Goal: Task Accomplishment & Management: Use online tool/utility

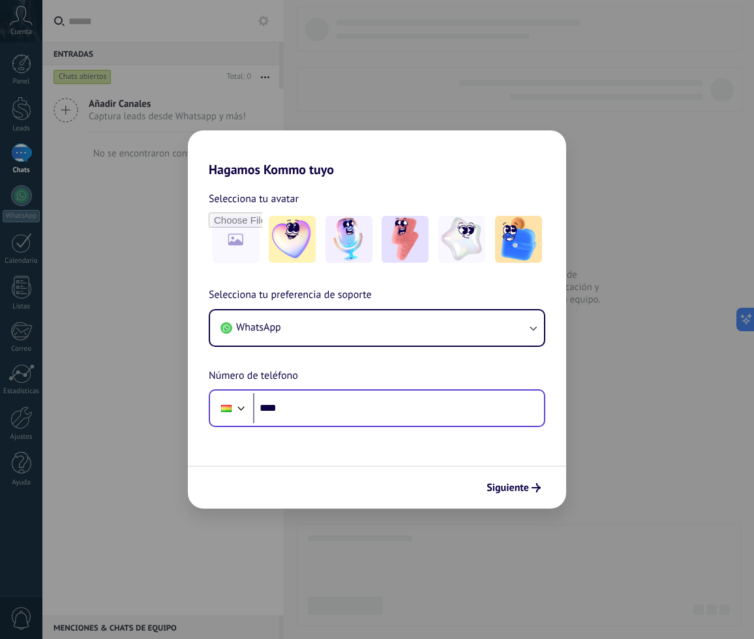
click at [325, 425] on div "Phone ****" at bounding box center [377, 408] width 337 height 38
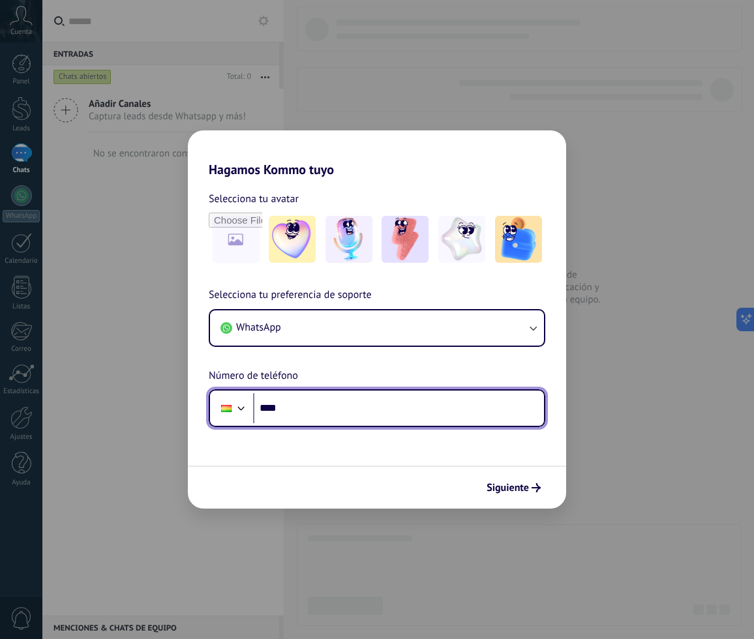
click at [325, 410] on input "****" at bounding box center [398, 408] width 291 height 30
type input "**********"
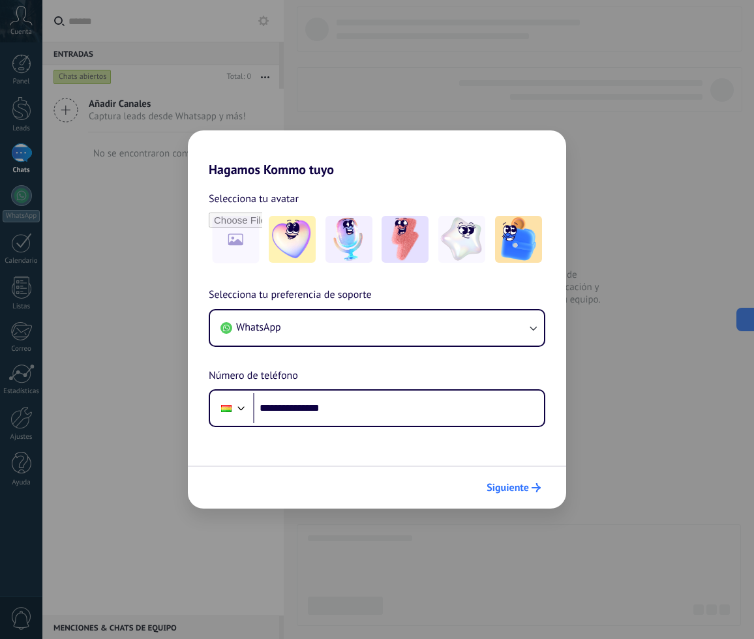
click at [532, 490] on icon "submit" at bounding box center [536, 487] width 9 height 9
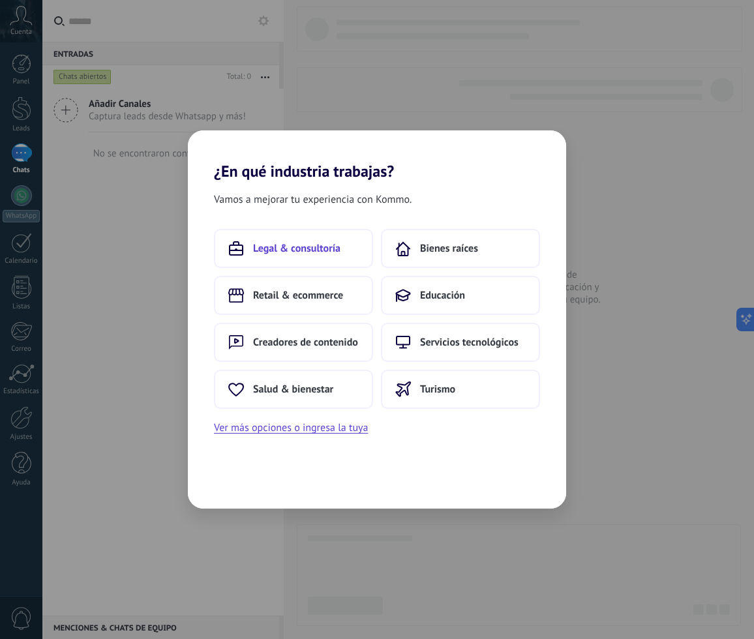
click at [254, 232] on button "Legal & consultoría" at bounding box center [293, 248] width 159 height 39
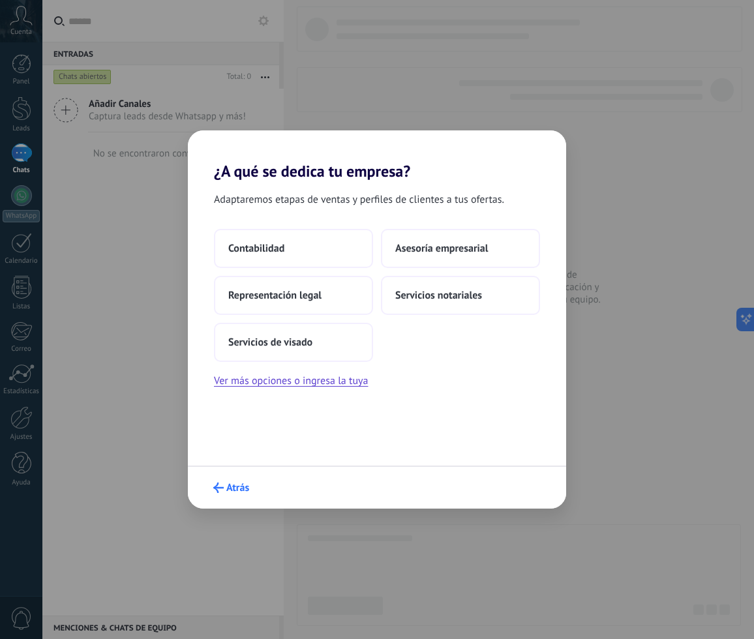
click at [234, 489] on span "Atrás" at bounding box center [237, 487] width 23 height 9
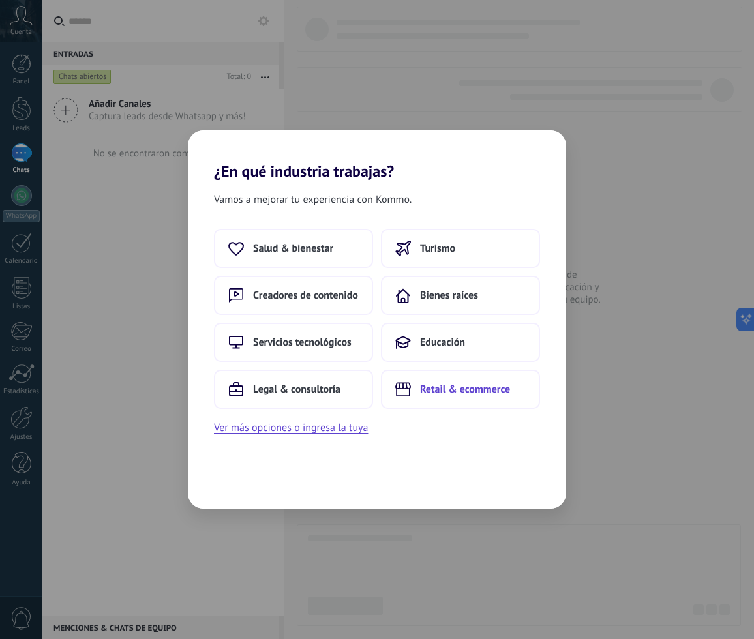
click at [426, 394] on span "Retail & ecommerce" at bounding box center [465, 389] width 90 height 13
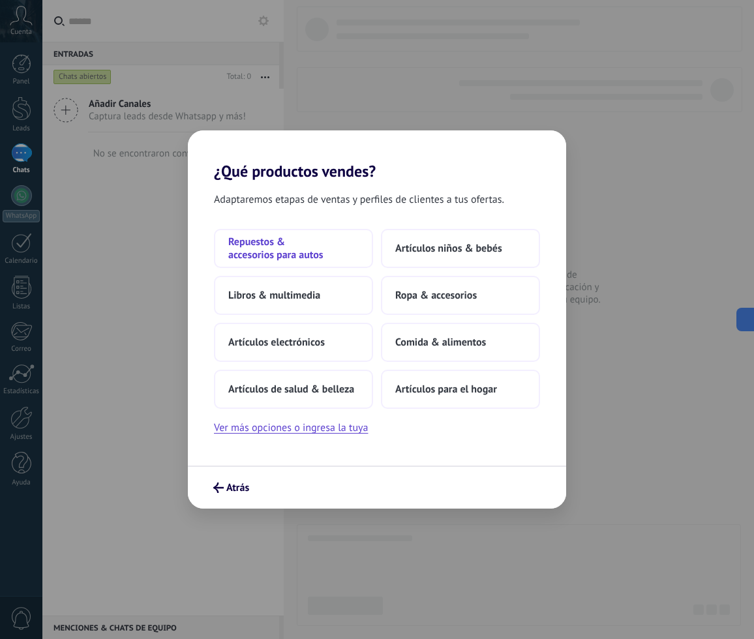
click at [337, 265] on button "Repuestos & accesorios para autos" at bounding box center [293, 248] width 159 height 39
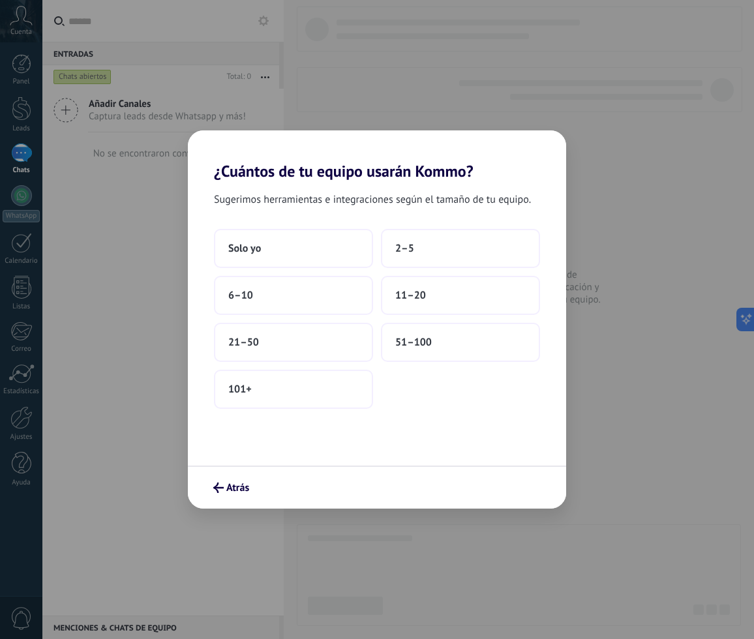
click at [329, 222] on div "Sugerimos herramientas e integraciones según el tamaño de tu equipo. Solo yo 2–…" at bounding box center [377, 323] width 378 height 285
click at [325, 243] on button "Solo yo" at bounding box center [293, 248] width 159 height 39
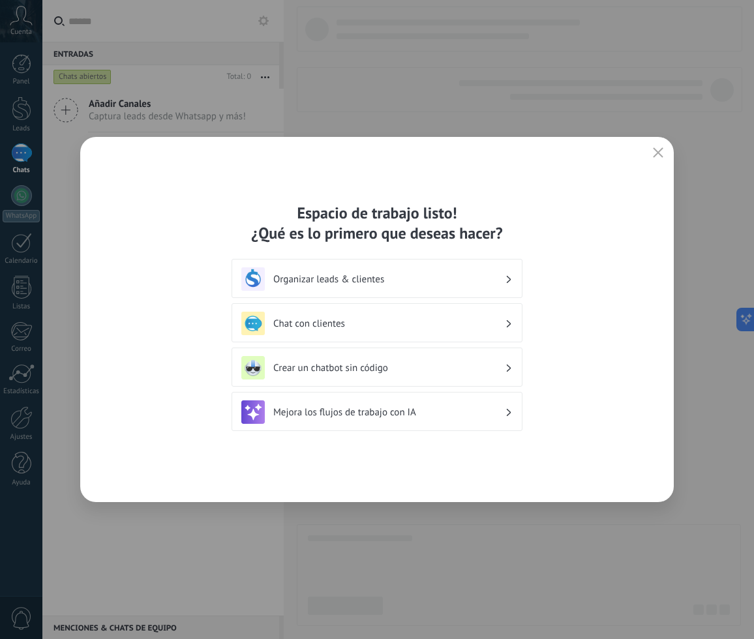
click at [310, 269] on div "Organizar leads & clientes" at bounding box center [376, 278] width 271 height 23
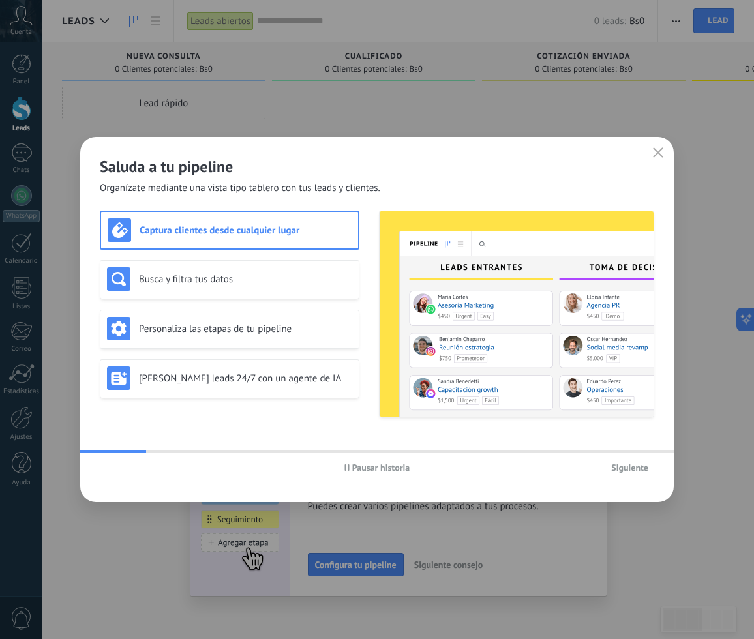
click at [671, 470] on div "Pausar historia Siguiente" at bounding box center [377, 468] width 594 height 30
click at [653, 472] on button "Siguiente" at bounding box center [629, 468] width 49 height 20
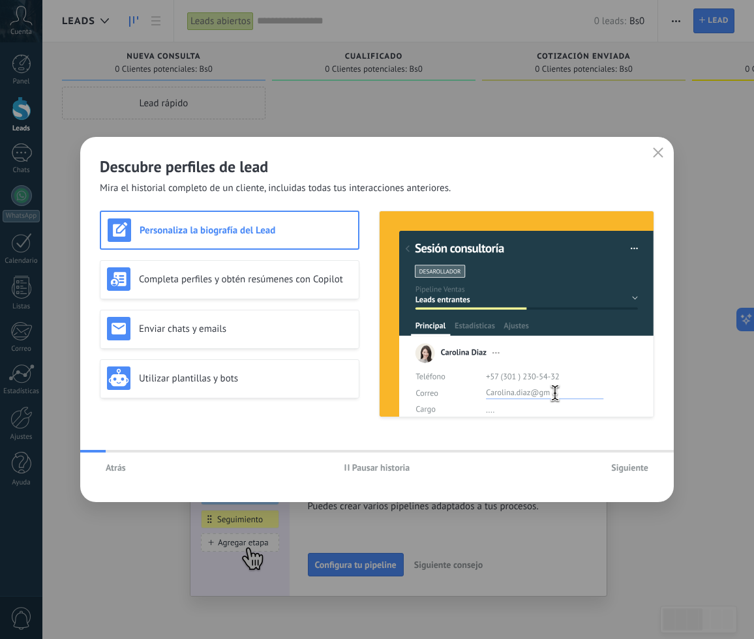
click at [653, 472] on button "Siguiente" at bounding box center [629, 468] width 49 height 20
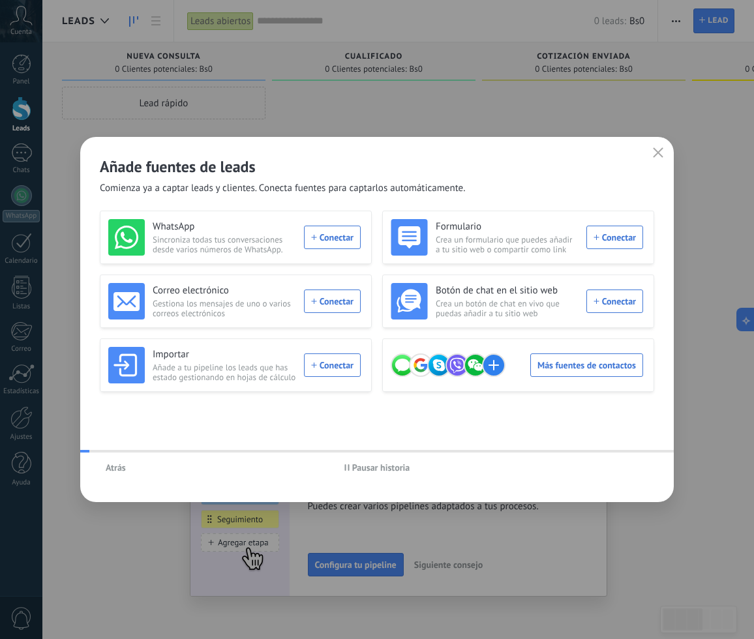
click at [653, 472] on div "Atrás Pausar historia" at bounding box center [377, 468] width 594 height 30
click at [663, 166] on div "Añade fuentes de leads Comienza ya a captar leads y clientes. Conecta fuentes p…" at bounding box center [377, 166] width 594 height 58
click at [662, 160] on button "button" at bounding box center [658, 153] width 17 height 18
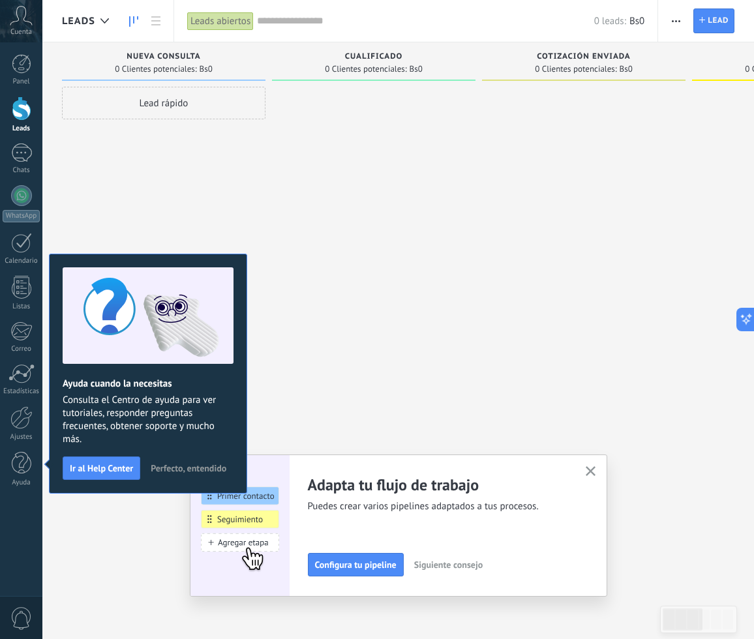
drag, startPoint x: 479, startPoint y: 409, endPoint x: 539, endPoint y: 470, distance: 85.3
click at [479, 410] on div "Cualificado 0 Clientes potenciales: Bs0" at bounding box center [377, 298] width 210 height 513
click at [584, 472] on button "button" at bounding box center [590, 472] width 16 height 18
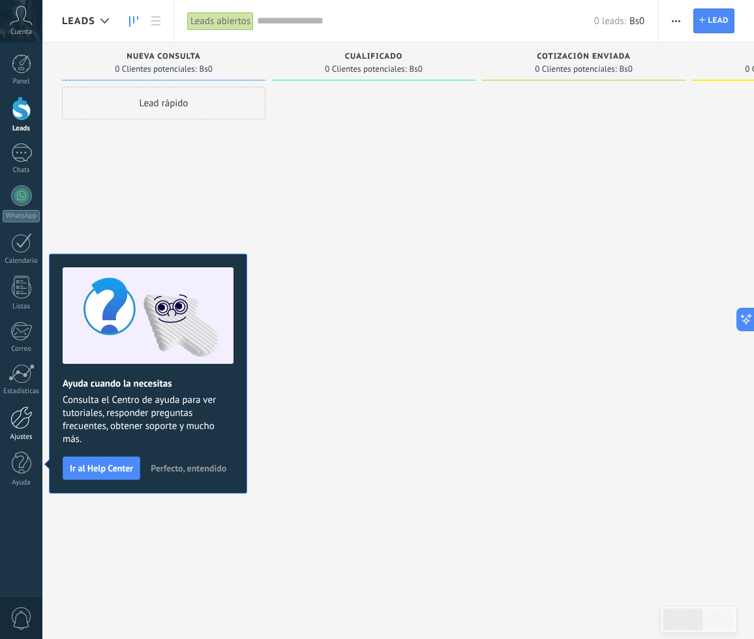
click at [14, 435] on div "Ajustes" at bounding box center [22, 437] width 38 height 8
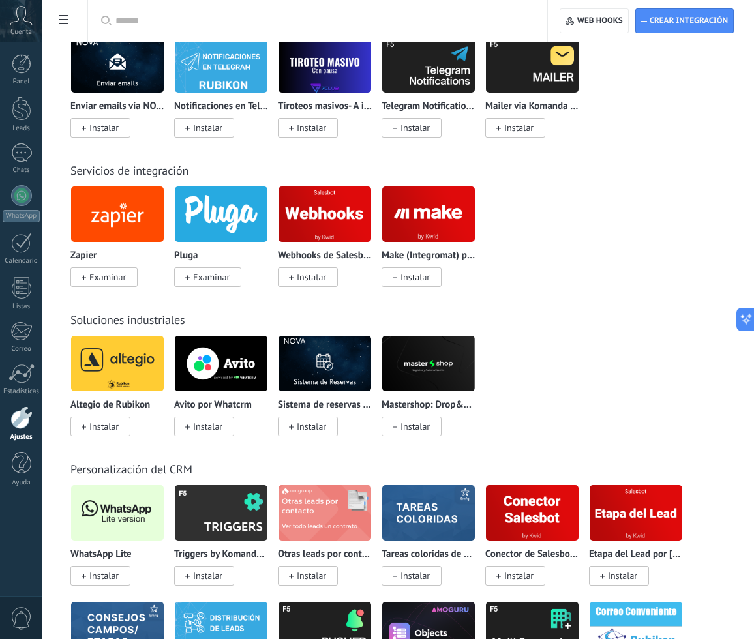
scroll to position [2883, 0]
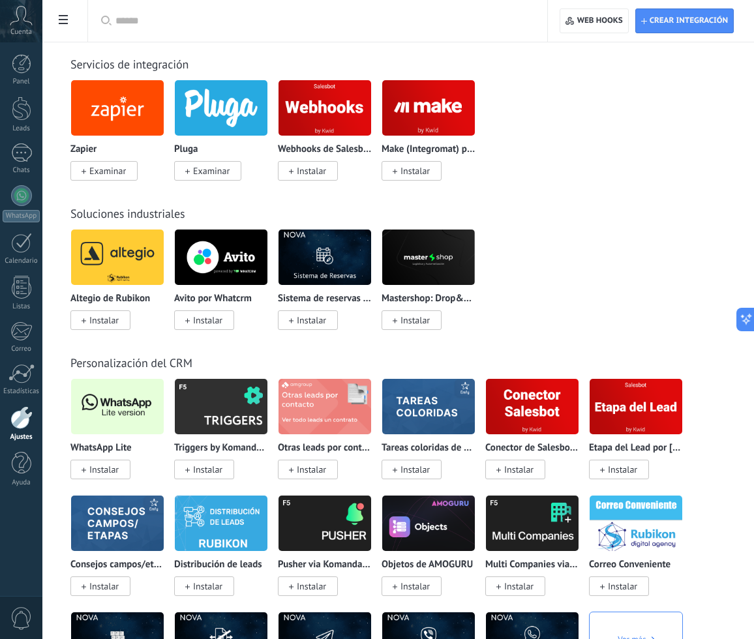
click at [121, 462] on span "Instalar" at bounding box center [100, 470] width 60 height 20
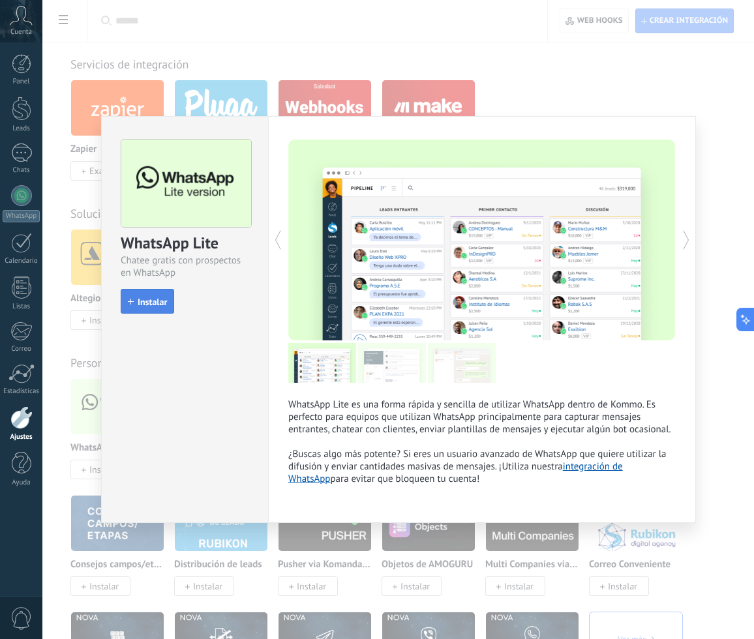
click at [166, 307] on span "Instalar" at bounding box center [152, 301] width 29 height 9
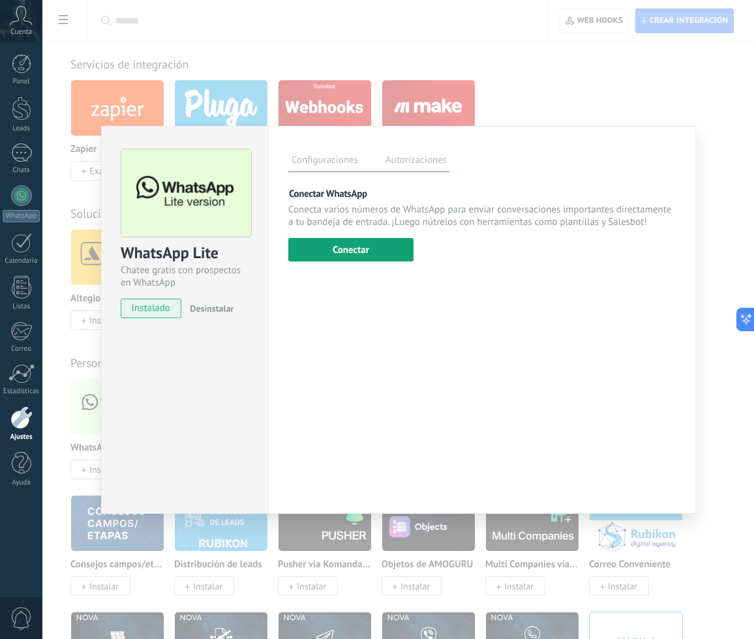
click at [406, 242] on button "Conectar" at bounding box center [350, 249] width 125 height 23
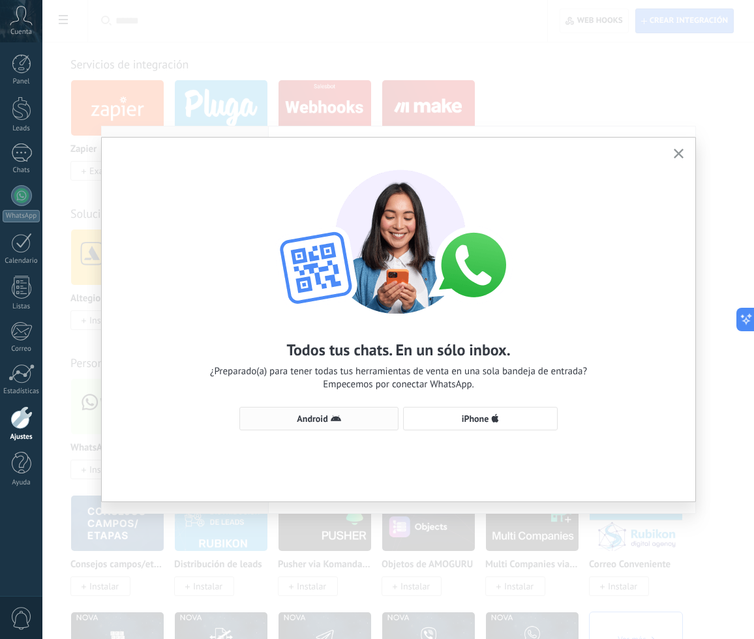
click at [345, 407] on button "Android" at bounding box center [318, 418] width 159 height 23
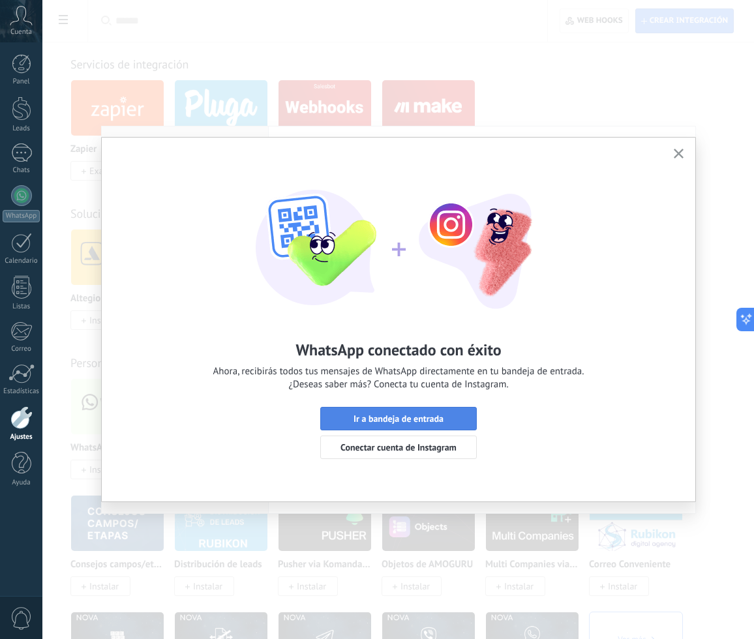
click at [442, 420] on span "Ir a bandeja de entrada" at bounding box center [399, 418] width 90 height 9
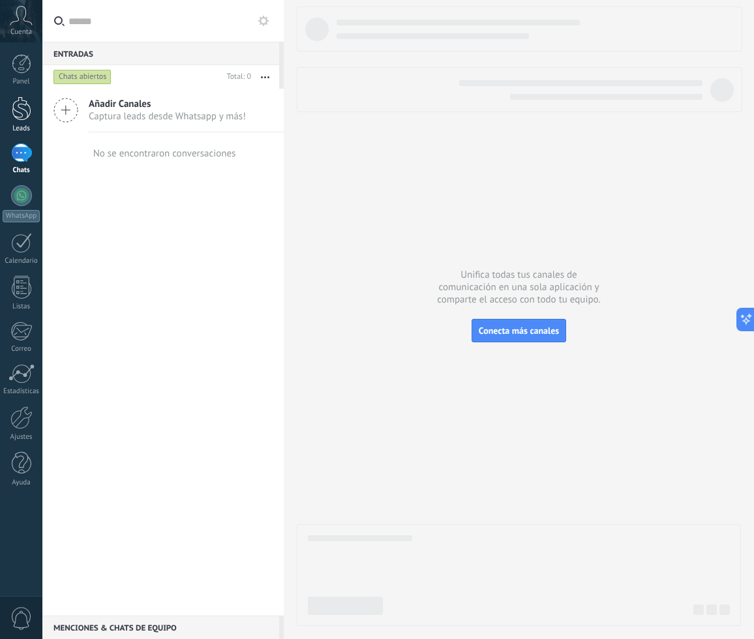
click at [8, 107] on link "Leads" at bounding box center [21, 115] width 42 height 37
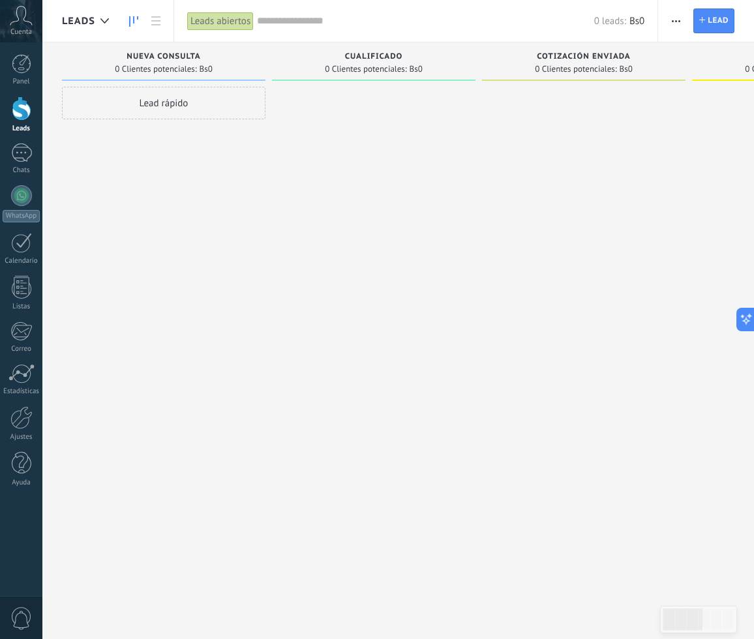
click at [669, 21] on button "button" at bounding box center [676, 20] width 19 height 25
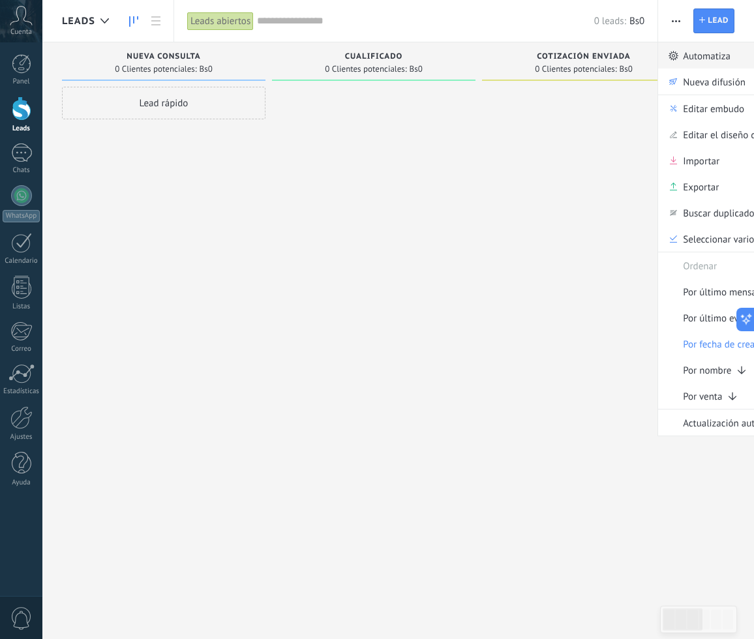
click at [677, 52] on icon at bounding box center [674, 56] width 10 height 10
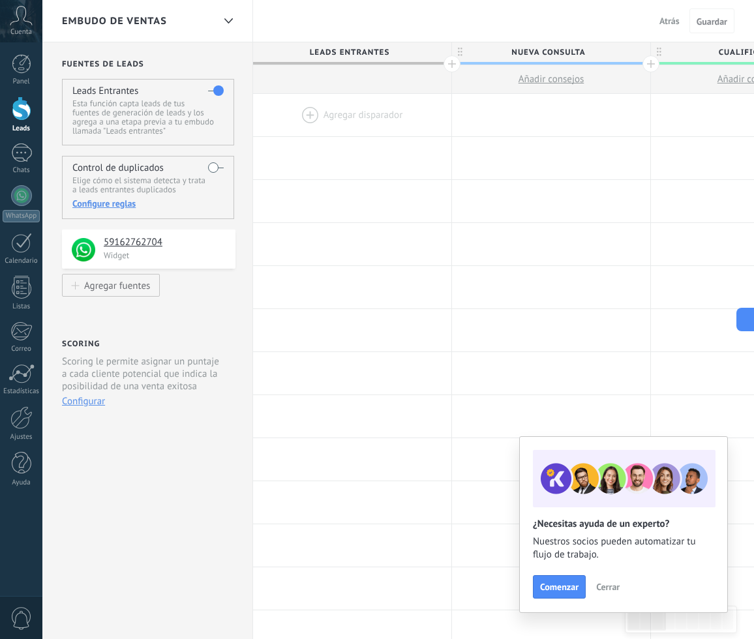
click at [346, 113] on div at bounding box center [352, 115] width 198 height 42
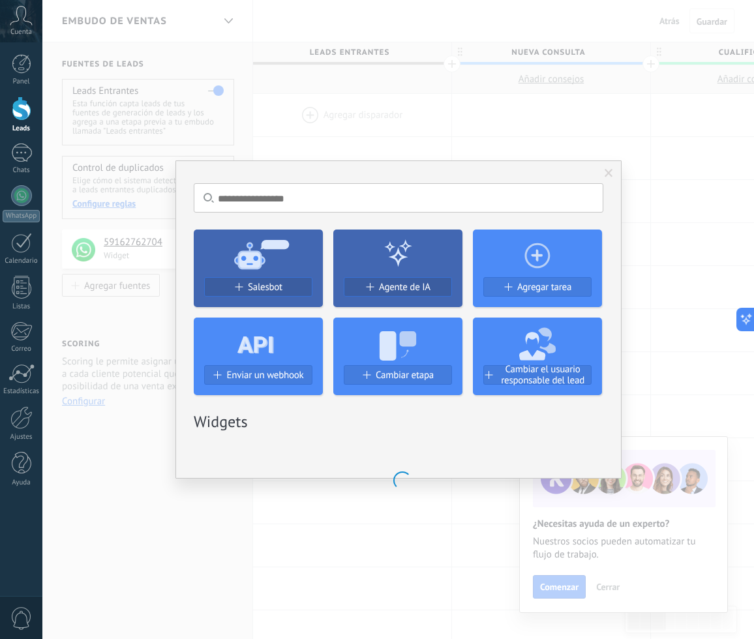
click at [279, 299] on div "Salesbot" at bounding box center [258, 292] width 129 height 30
click at [281, 288] on span "Salesbot" at bounding box center [265, 287] width 35 height 11
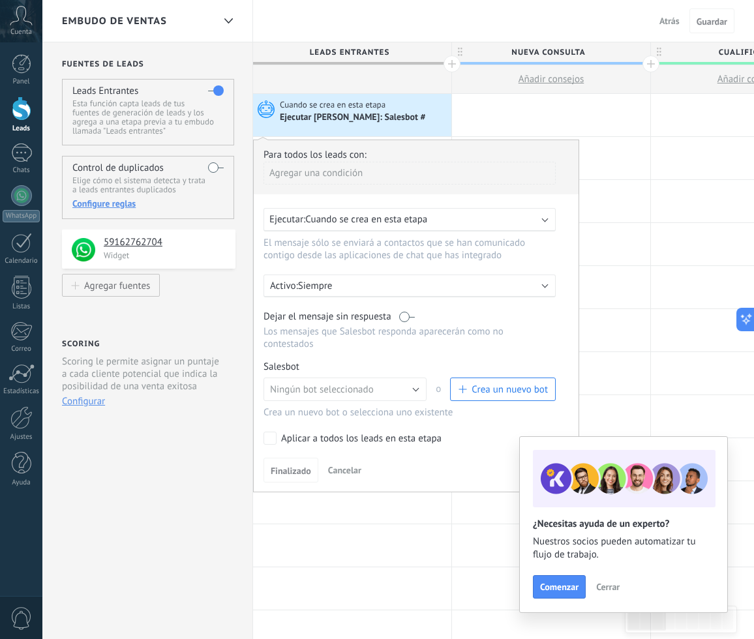
click at [512, 389] on span "Crea un nuevo bot" at bounding box center [510, 390] width 76 height 12
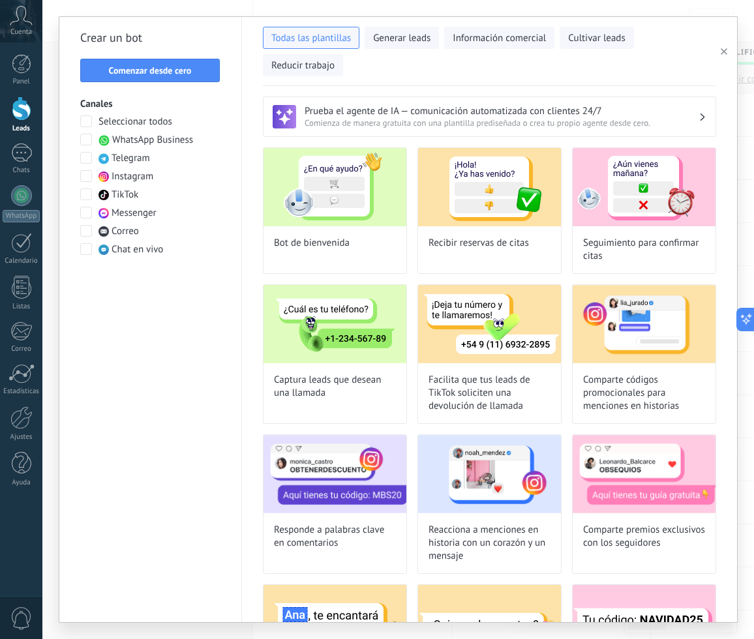
type input "**********"
click at [172, 68] on span "Comenzar desde cero" at bounding box center [150, 70] width 83 height 9
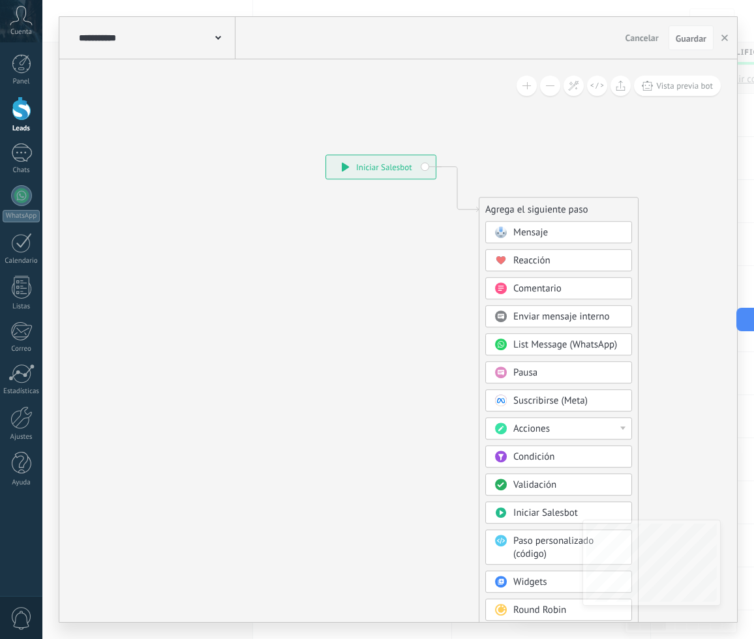
drag, startPoint x: 386, startPoint y: 340, endPoint x: 360, endPoint y: 334, distance: 26.7
click at [360, 334] on icon at bounding box center [437, 390] width 877 height 1125
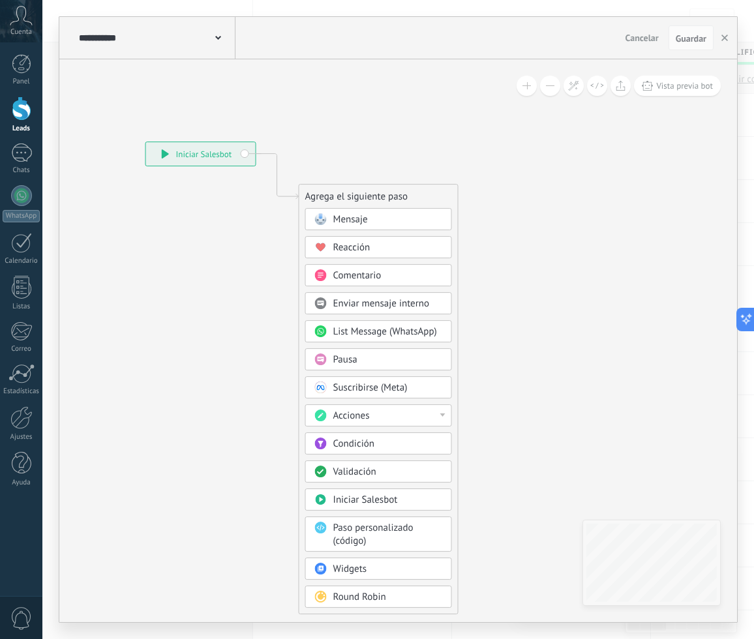
drag, startPoint x: 332, startPoint y: 328, endPoint x: 207, endPoint y: 320, distance: 124.9
click at [207, 320] on icon at bounding box center [257, 377] width 877 height 1125
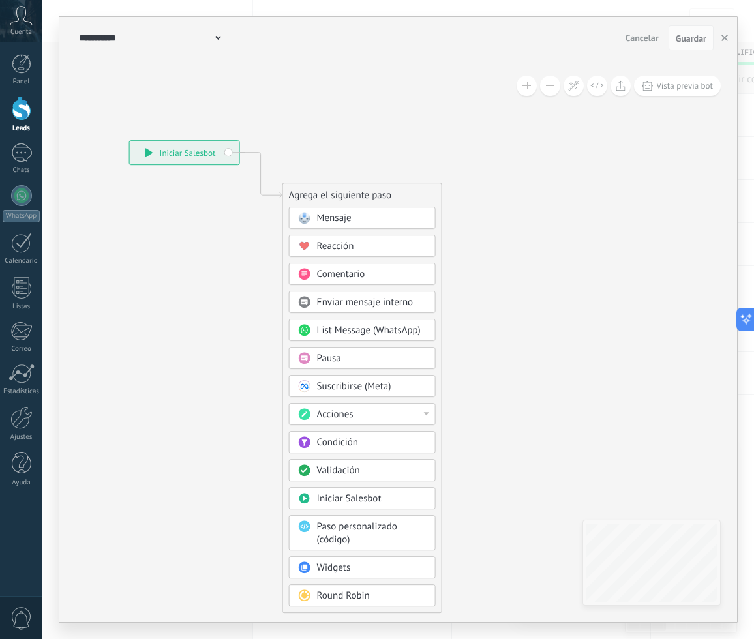
drag, startPoint x: 360, startPoint y: 278, endPoint x: 359, endPoint y: 292, distance: 14.4
click at [359, 292] on div "Mensaje Mensaje Mensaje Reacción Comentario Enviar mensaje interno" at bounding box center [362, 410] width 147 height 406
click at [343, 443] on span "Condición" at bounding box center [337, 442] width 41 height 12
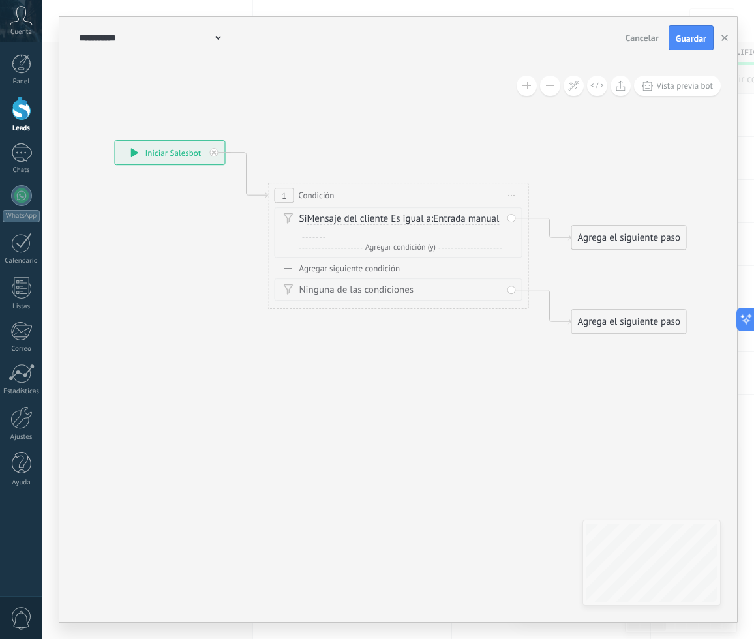
click at [425, 217] on span "Es igual a" at bounding box center [411, 219] width 40 height 10
click at [425, 217] on button "Es igual a" at bounding box center [465, 218] width 163 height 23
click at [421, 271] on span "Contiene" at bounding box center [455, 265] width 158 height 13
click at [307, 232] on div at bounding box center [314, 232] width 23 height 10
paste div
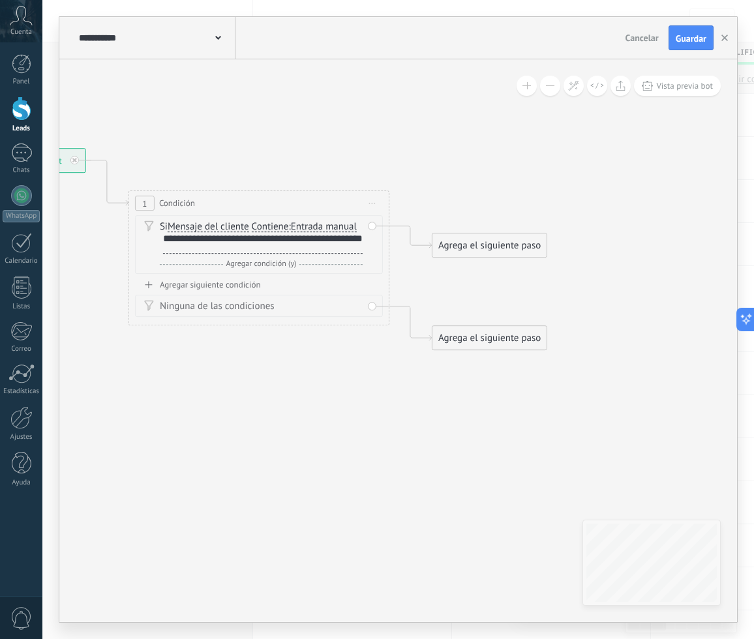
click at [498, 243] on div "Agrega el siguiente paso" at bounding box center [489, 246] width 114 height 22
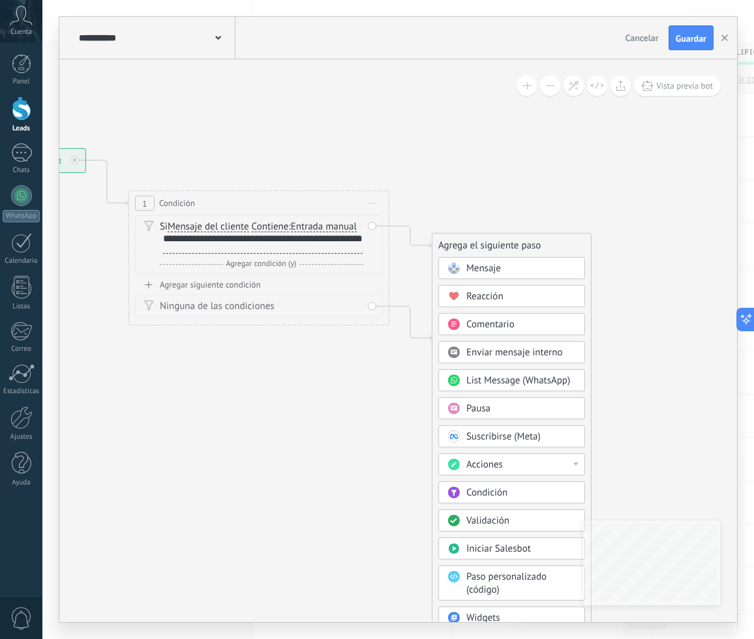
click at [509, 406] on div "Pausa" at bounding box center [521, 408] width 110 height 13
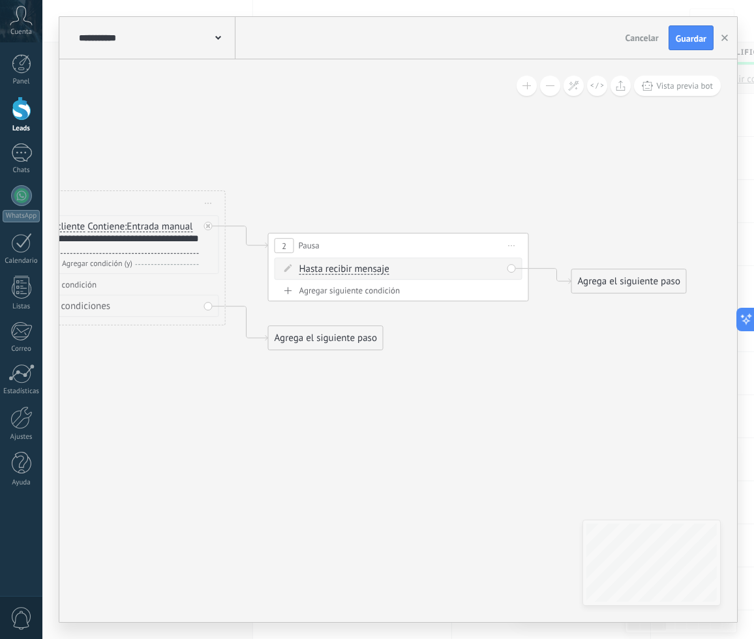
click at [341, 278] on div "Hasta recibir mensaje Hasta recibir mensaje Temporizador Excepto horas laborale…" at bounding box center [399, 269] width 248 height 22
click at [341, 273] on span "Hasta recibir mensaje" at bounding box center [344, 269] width 90 height 10
click at [341, 273] on button "Hasta recibir mensaje" at bounding box center [374, 269] width 163 height 23
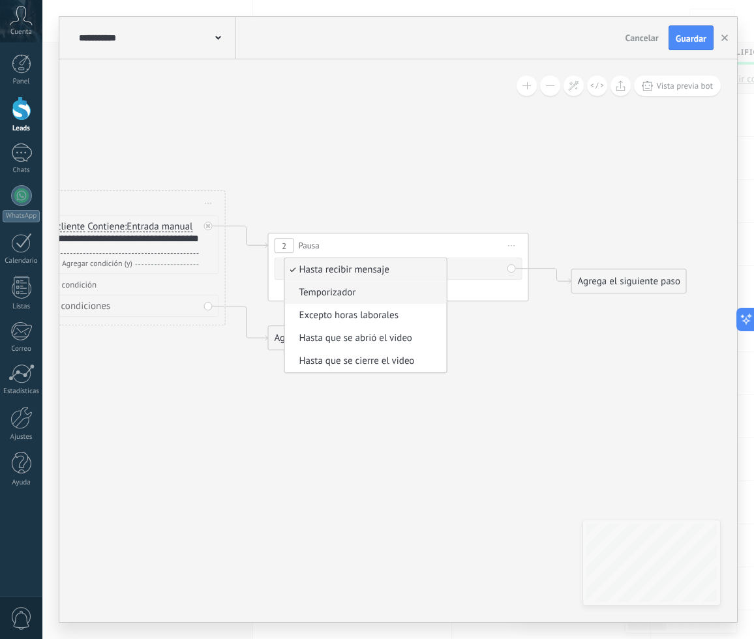
click at [342, 290] on span "Temporizador" at bounding box center [364, 292] width 158 height 13
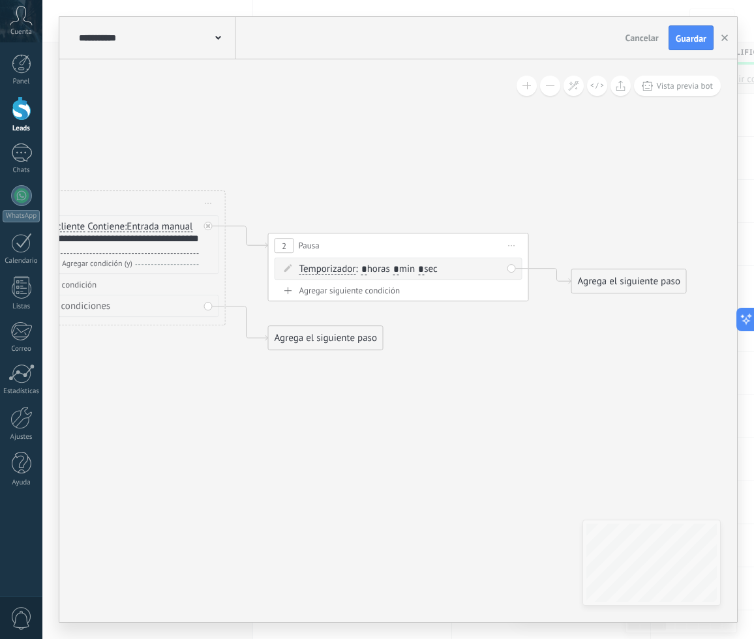
click at [401, 263] on span ": * horas * min * sec" at bounding box center [396, 269] width 82 height 12
click at [406, 267] on span ": * horas * min * sec" at bounding box center [396, 269] width 82 height 12
click at [397, 267] on span ": * horas * min * sec" at bounding box center [396, 269] width 82 height 12
click at [399, 265] on input "*" at bounding box center [396, 270] width 6 height 10
type input "*"
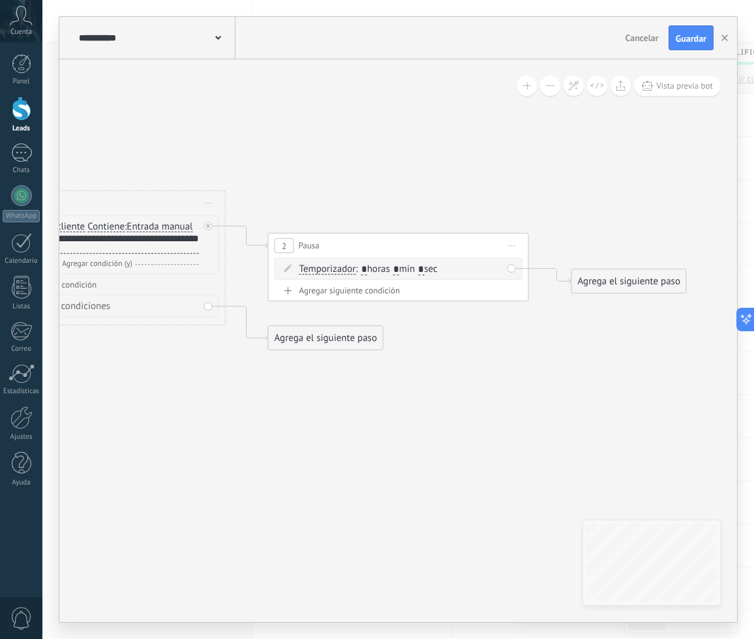
click at [428, 267] on span ": * horas * min * sec" at bounding box center [396, 269] width 82 height 12
click at [424, 267] on input "*" at bounding box center [421, 270] width 6 height 10
type input "**"
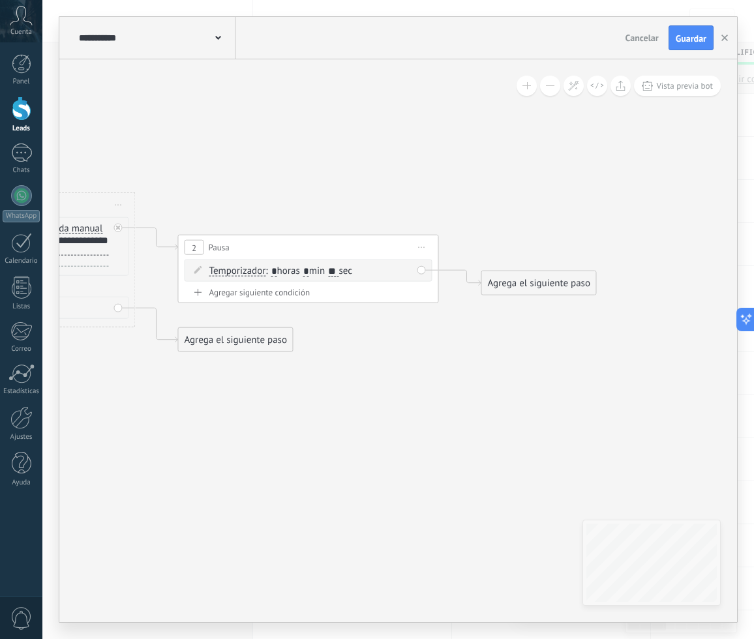
drag, startPoint x: 395, startPoint y: 383, endPoint x: 413, endPoint y: 357, distance: 31.3
click at [370, 382] on icon at bounding box center [136, 251] width 1483 height 854
click at [537, 280] on div "Agrega el siguiente paso" at bounding box center [530, 283] width 114 height 22
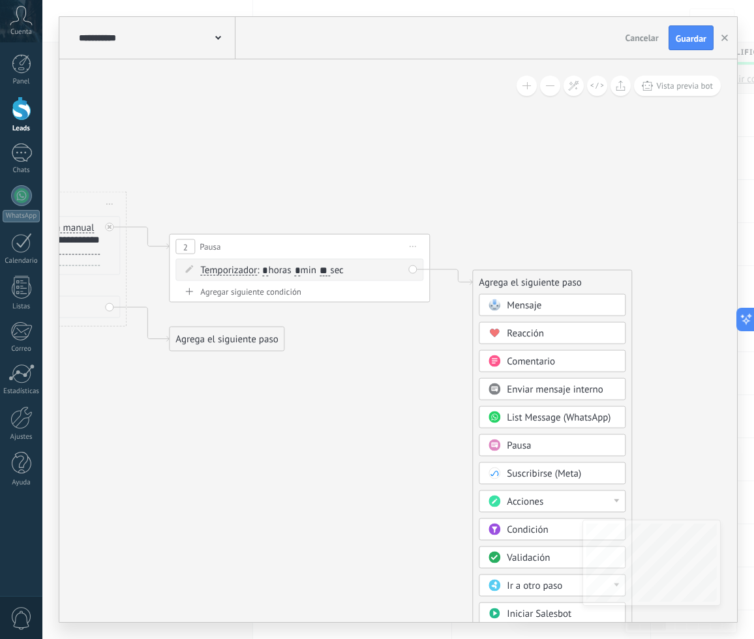
click at [530, 303] on span "Mensaje" at bounding box center [524, 305] width 35 height 12
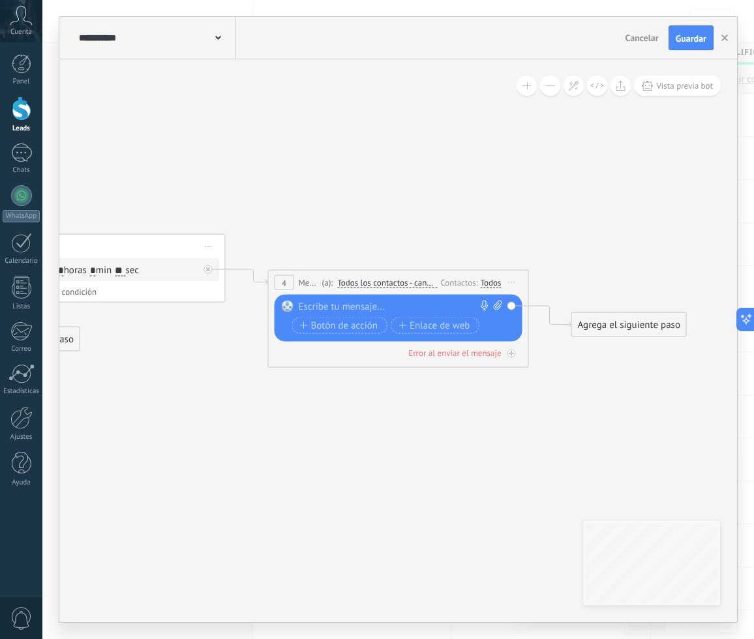
click at [496, 303] on icon at bounding box center [498, 306] width 8 height 10
click input "Subir" at bounding box center [0, 0] width 0 height 0
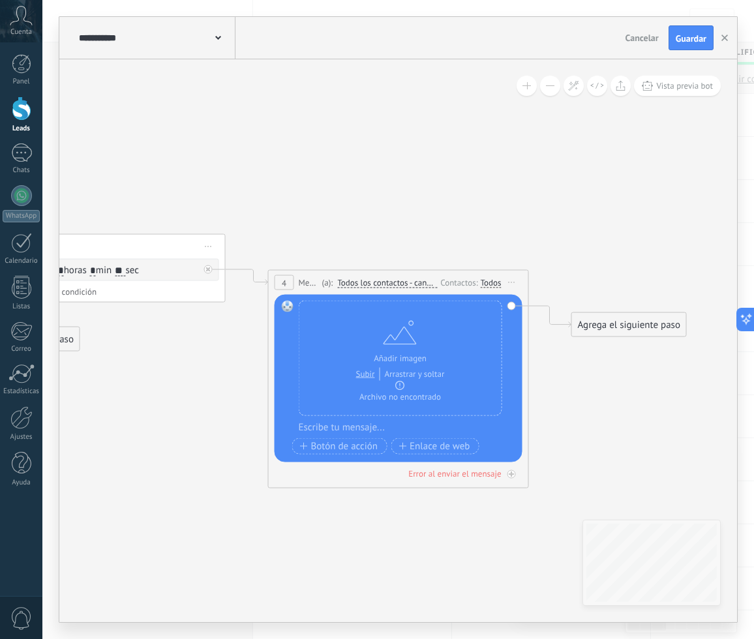
click at [348, 428] on div at bounding box center [407, 427] width 217 height 13
paste div
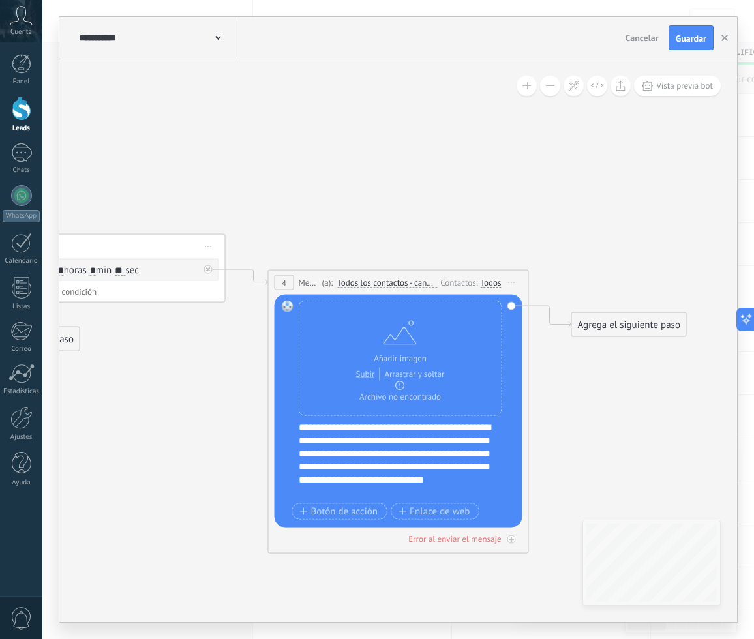
click at [424, 440] on div "**********" at bounding box center [407, 460] width 217 height 78
click at [372, 479] on div "**********" at bounding box center [407, 460] width 217 height 78
click at [369, 481] on div "**********" at bounding box center [407, 460] width 217 height 78
click at [444, 479] on div "**********" at bounding box center [407, 460] width 217 height 78
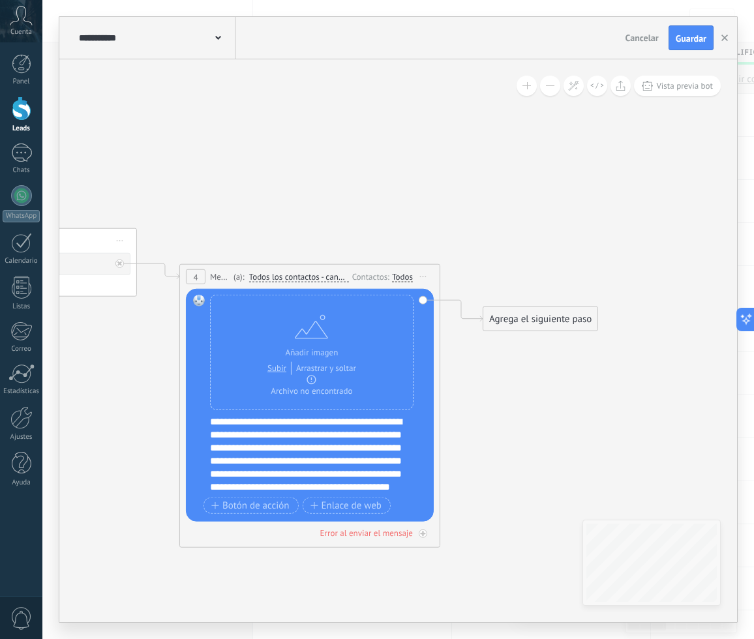
drag, startPoint x: 566, startPoint y: 415, endPoint x: 478, endPoint y: 410, distance: 88.2
click at [536, 314] on div "Agrega el siguiente paso" at bounding box center [540, 320] width 114 height 22
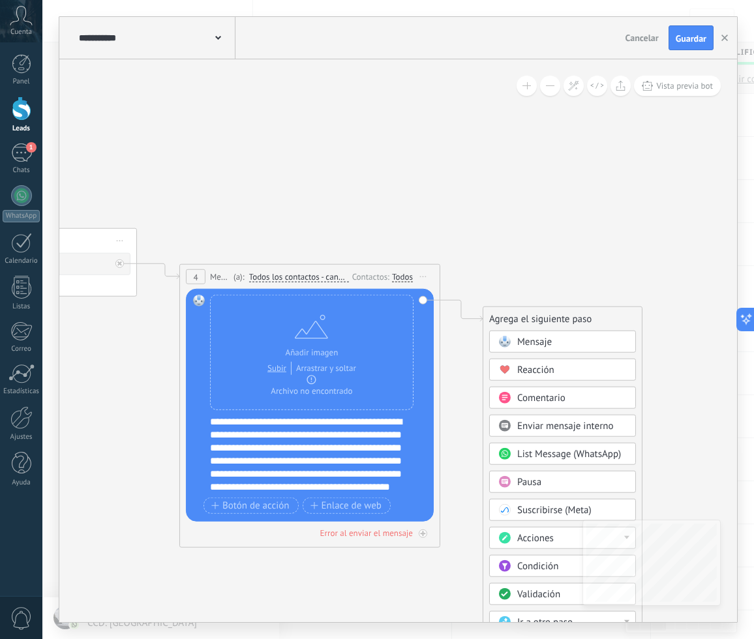
click at [559, 477] on div "Pausa" at bounding box center [572, 482] width 110 height 13
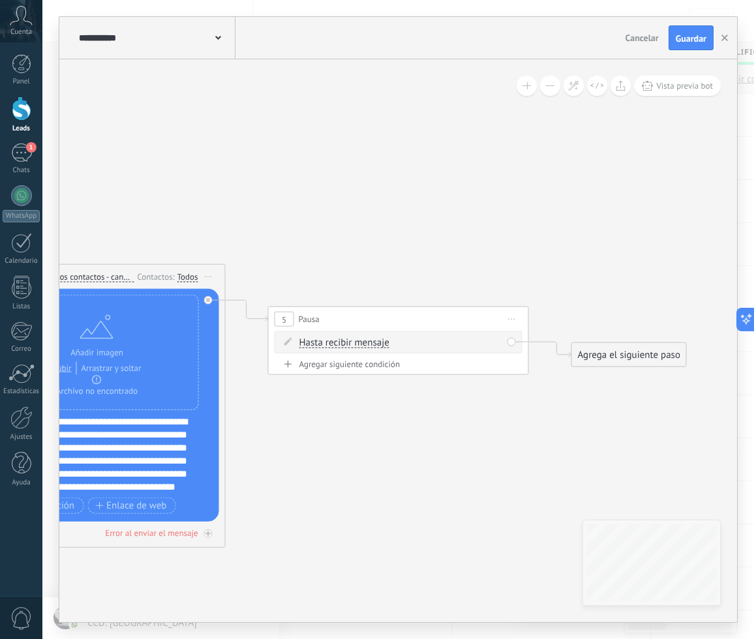
click at [339, 342] on span "Hasta recibir mensaje" at bounding box center [344, 343] width 90 height 10
click at [339, 342] on button "Hasta recibir mensaje" at bounding box center [374, 342] width 163 height 23
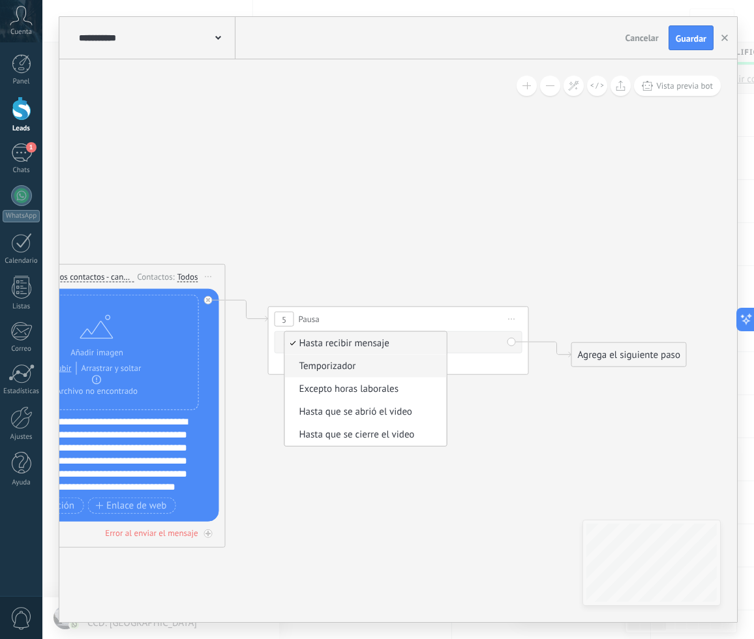
click at [354, 371] on span "Temporizador" at bounding box center [364, 366] width 158 height 13
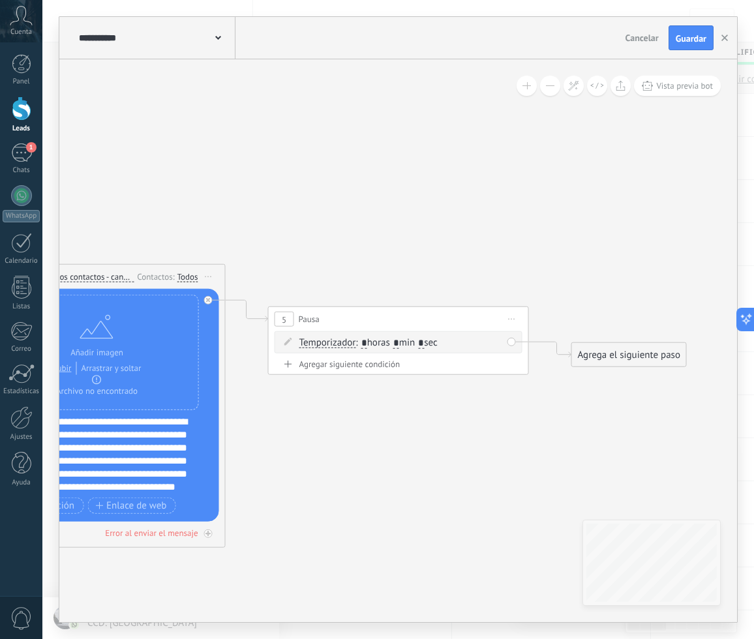
click at [407, 343] on span ": * horas * min * sec" at bounding box center [396, 343] width 82 height 12
click at [405, 341] on span ": * horas * min * sec" at bounding box center [396, 343] width 82 height 12
click at [399, 341] on input "*" at bounding box center [396, 343] width 6 height 10
type input "*"
click at [429, 344] on span ": * horas * min * sec" at bounding box center [396, 343] width 82 height 12
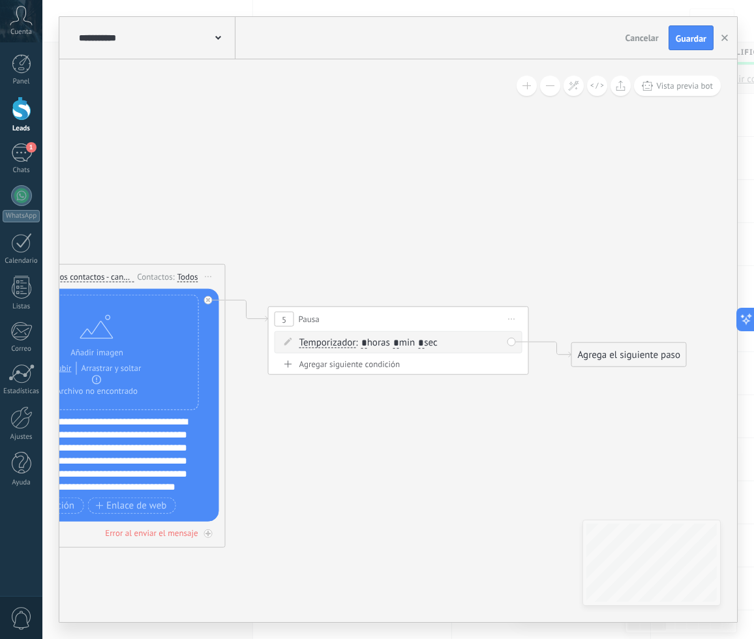
click at [430, 344] on span ": * horas * min * sec" at bounding box center [396, 343] width 82 height 12
click at [424, 341] on input "*" at bounding box center [421, 343] width 6 height 10
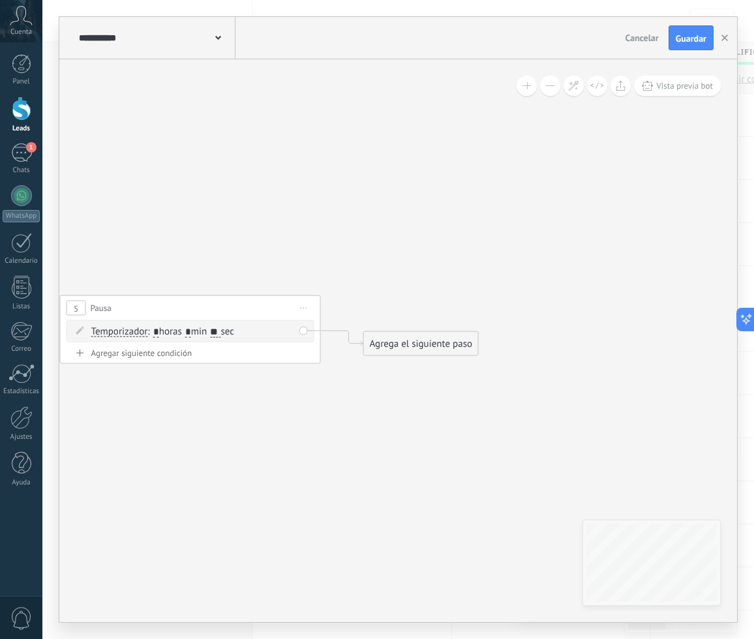
drag, startPoint x: 415, startPoint y: 426, endPoint x: 207, endPoint y: 415, distance: 208.4
click at [436, 351] on div "Agrega el siguiente paso" at bounding box center [421, 344] width 114 height 22
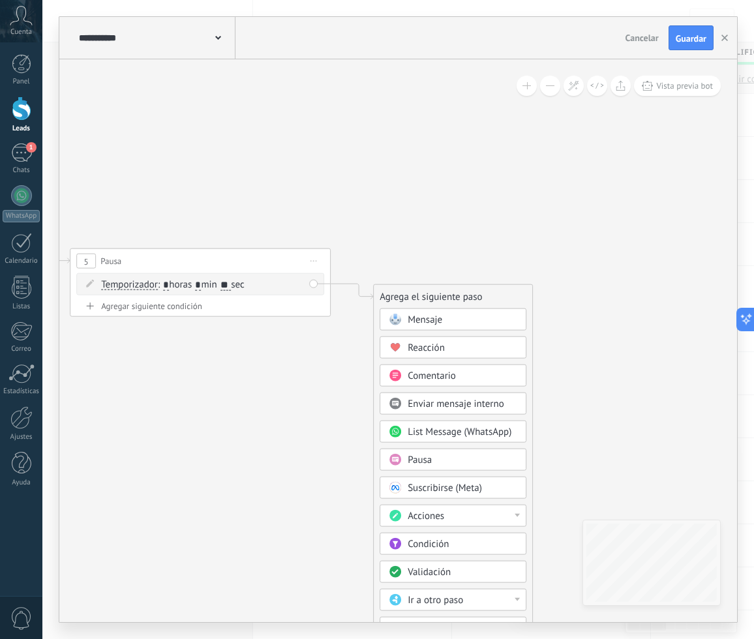
click at [244, 280] on span ": * horas * min ** sec" at bounding box center [201, 285] width 87 height 12
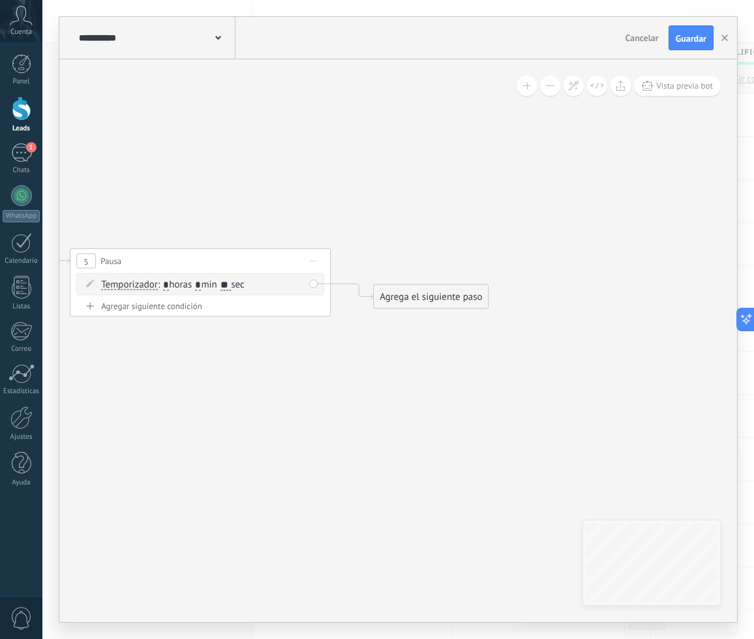
click at [231, 282] on input "**" at bounding box center [225, 285] width 10 height 10
drag, startPoint x: 243, startPoint y: 282, endPoint x: 234, endPoint y: 282, distance: 9.1
click at [231, 282] on input "**" at bounding box center [225, 285] width 10 height 10
type input "**"
click at [418, 284] on div "Agrega el siguiente paso Mensaje Mensaje Mensaje Reacción Comentario Enviar men…" at bounding box center [430, 296] width 115 height 25
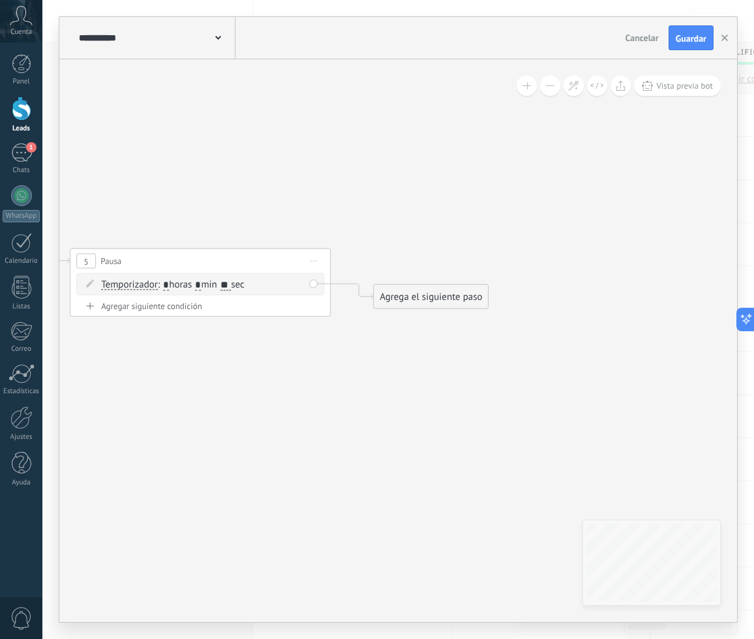
click at [404, 306] on div "Agrega el siguiente paso" at bounding box center [431, 297] width 114 height 22
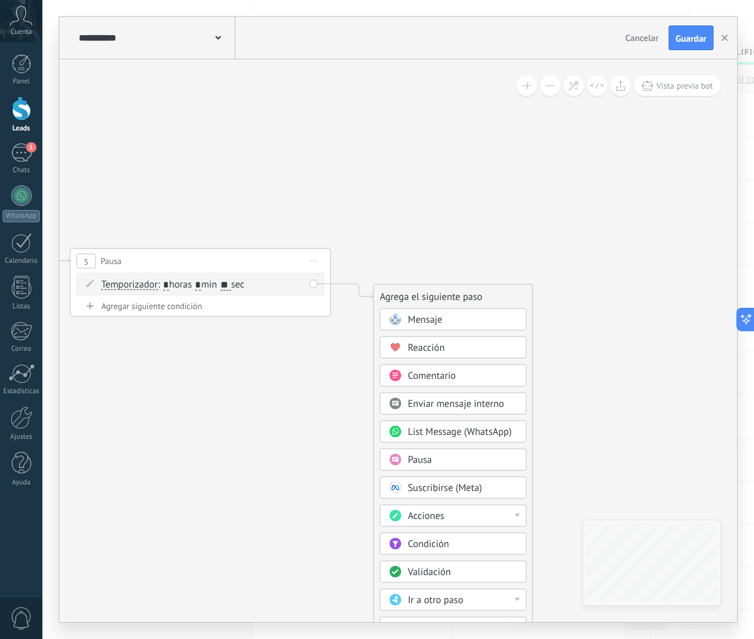
click at [450, 320] on div "Mensaje" at bounding box center [463, 320] width 110 height 13
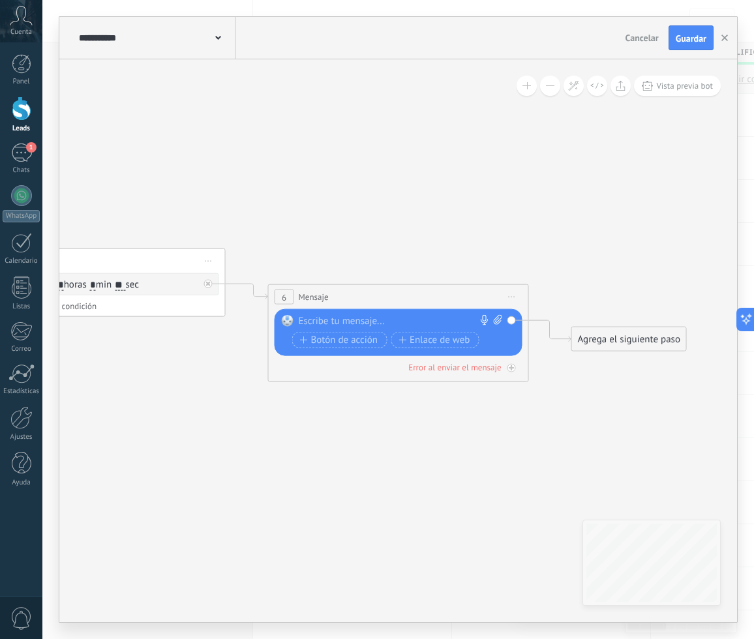
click at [499, 314] on div "Reemplazar Quitar Convertir a mensaje de voz Arrastre la imagen aquí para adjun…" at bounding box center [399, 332] width 248 height 47
click at [500, 316] on icon at bounding box center [498, 320] width 8 height 10
click input "Subir" at bounding box center [0, 0] width 0 height 0
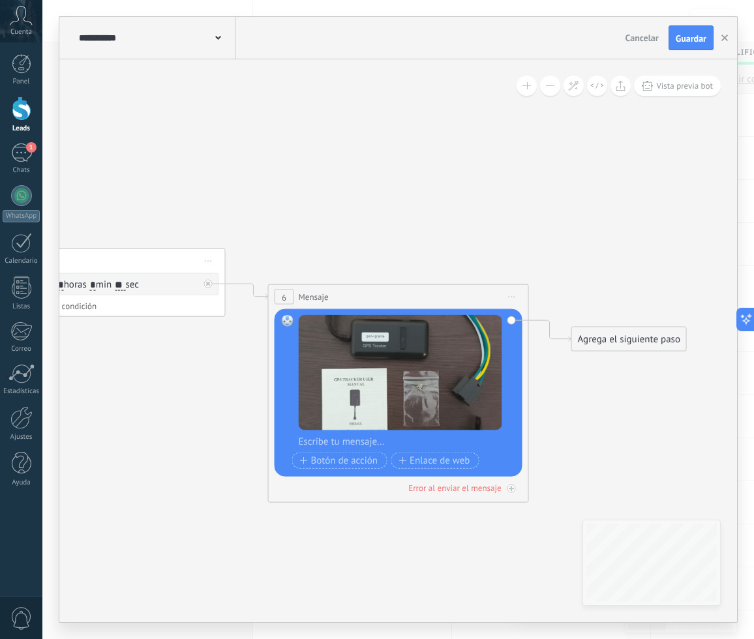
click at [357, 440] on div at bounding box center [407, 442] width 217 height 13
paste div
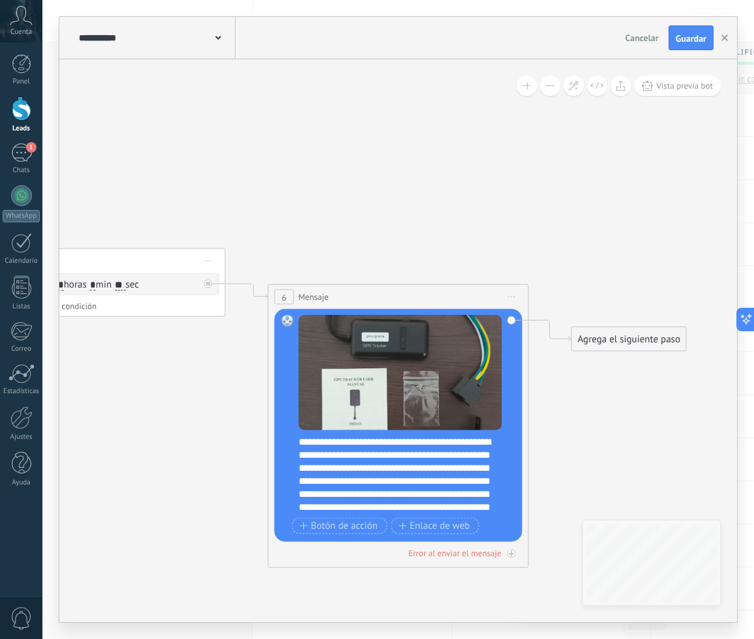
click at [462, 440] on div "**********" at bounding box center [407, 475] width 217 height 78
click at [464, 438] on div "**********" at bounding box center [407, 475] width 217 height 78
click at [444, 444] on div "**********" at bounding box center [407, 475] width 217 height 78
click at [401, 453] on div "**********" at bounding box center [407, 475] width 217 height 78
click at [443, 447] on div "**********" at bounding box center [407, 475] width 217 height 78
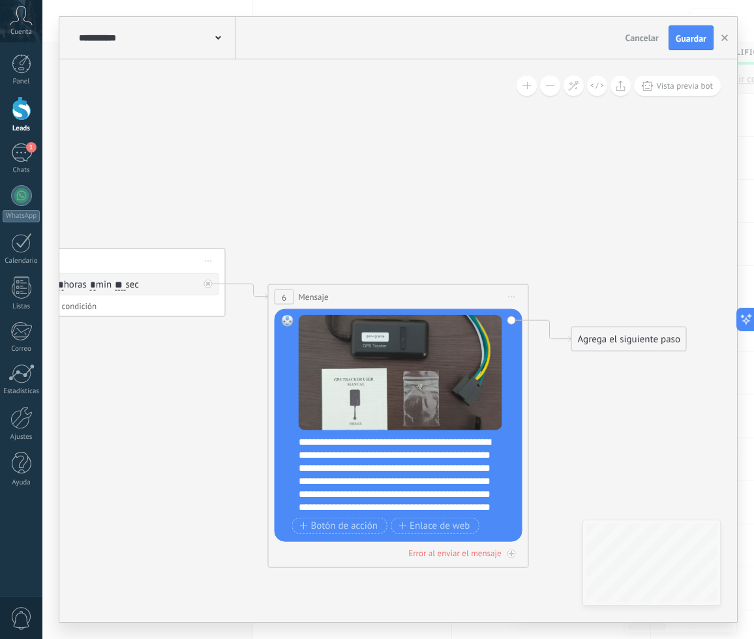
click at [447, 445] on div "**********" at bounding box center [407, 475] width 217 height 78
click at [454, 444] on div "**********" at bounding box center [407, 475] width 217 height 78
click at [451, 439] on div "**********" at bounding box center [407, 475] width 217 height 78
click at [393, 442] on div "**********" at bounding box center [407, 475] width 217 height 78
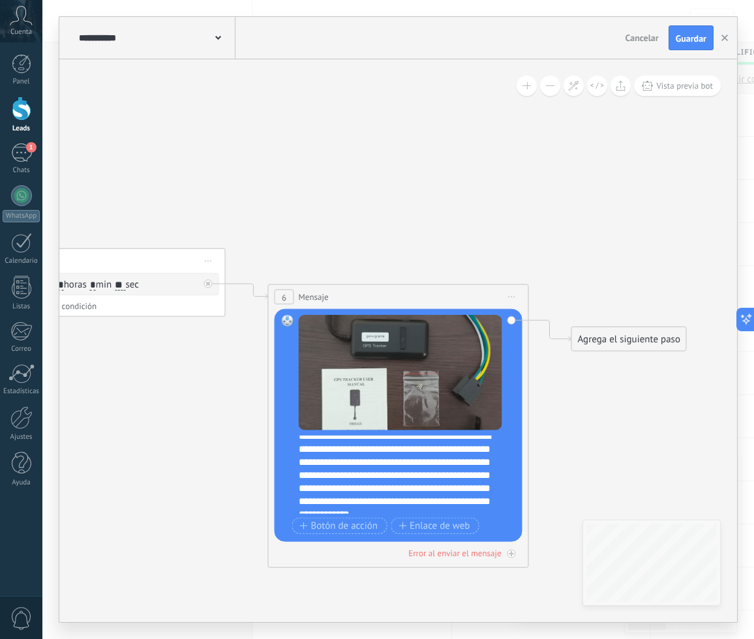
scroll to position [0, 0]
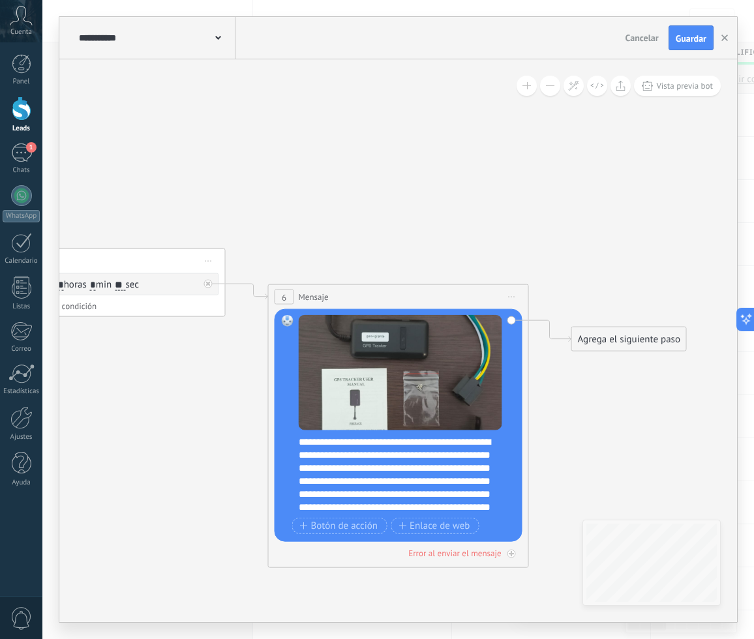
click at [474, 442] on div "**********" at bounding box center [407, 475] width 217 height 78
click at [391, 468] on div "**********" at bounding box center [407, 475] width 217 height 78
click at [399, 466] on div "**********" at bounding box center [407, 475] width 217 height 78
click at [339, 506] on div "**********" at bounding box center [407, 475] width 217 height 78
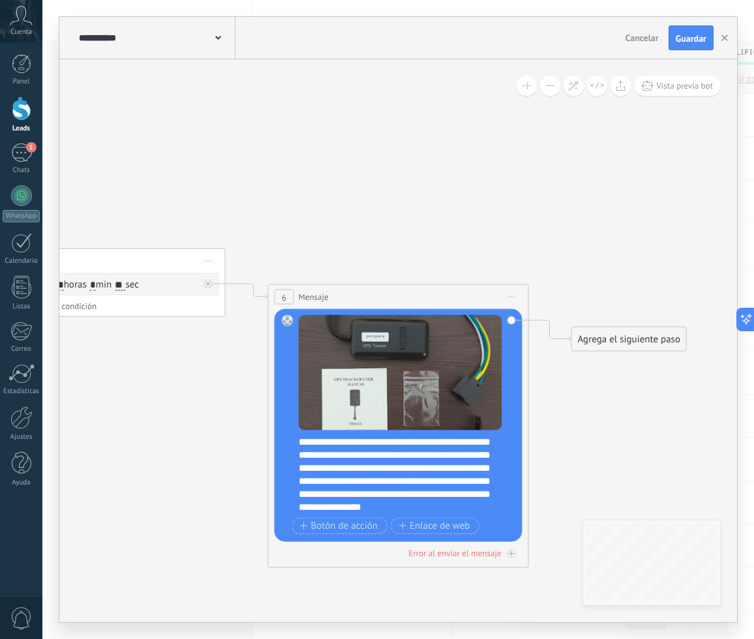
click at [459, 510] on div "**********" at bounding box center [407, 475] width 217 height 78
click at [702, 47] on button "Guardar" at bounding box center [691, 37] width 45 height 25
click at [723, 37] on icon "button" at bounding box center [724, 38] width 7 height 7
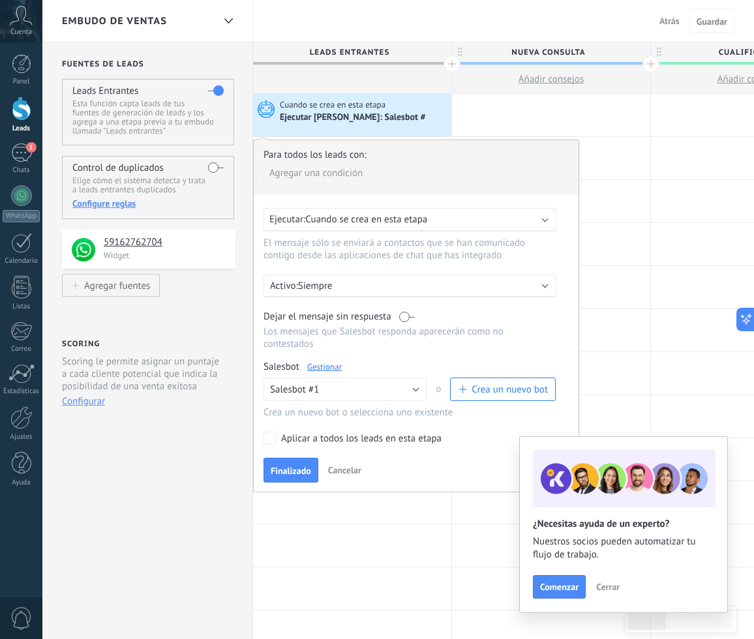
click at [335, 228] on div "Ejecutar: Cuando se crea en esta etapa" at bounding box center [410, 219] width 292 height 23
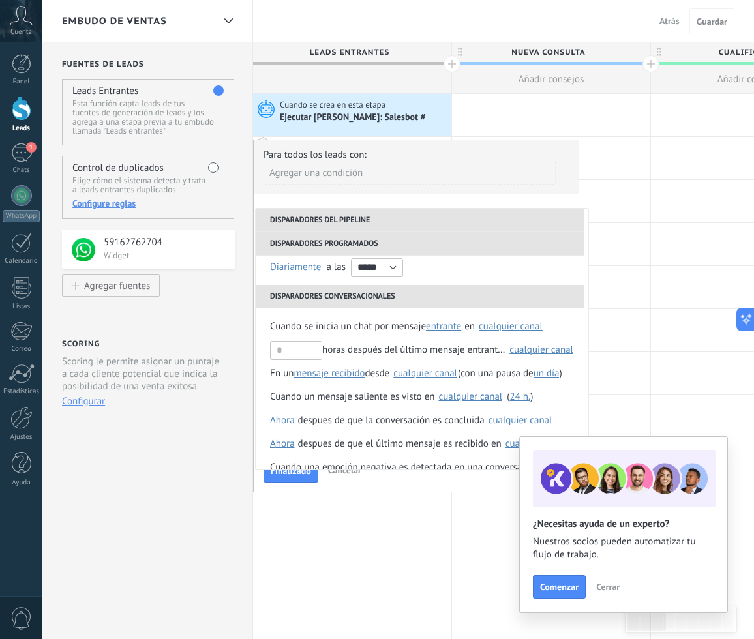
scroll to position [107, 0]
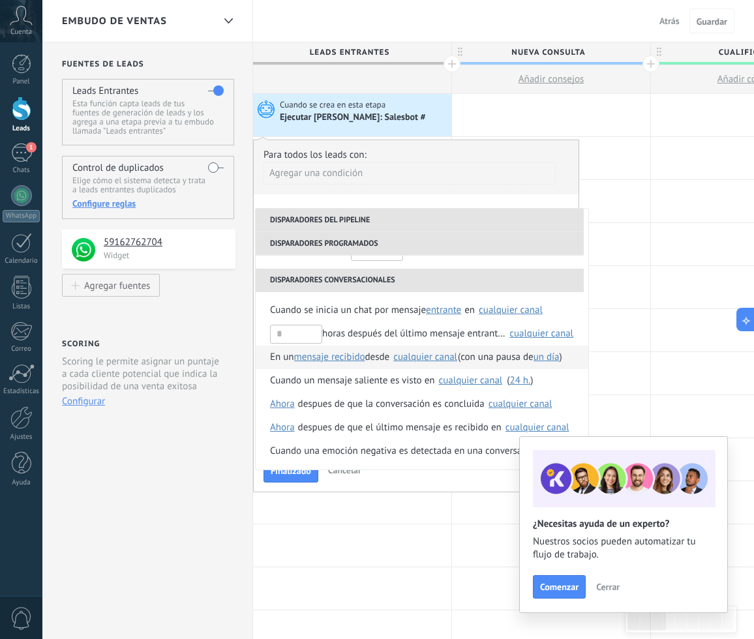
click at [433, 361] on div "cualquier canal" at bounding box center [425, 357] width 64 height 10
click at [487, 361] on label "Seleccionar todo" at bounding box center [523, 362] width 102 height 23
click at [292, 361] on span "En un" at bounding box center [282, 357] width 24 height 23
click at [432, 346] on li "En un mensaje recibido mensaje enviado mensaje recibido desde [GEOGRAPHIC_DATA]…" at bounding box center [422, 357] width 333 height 23
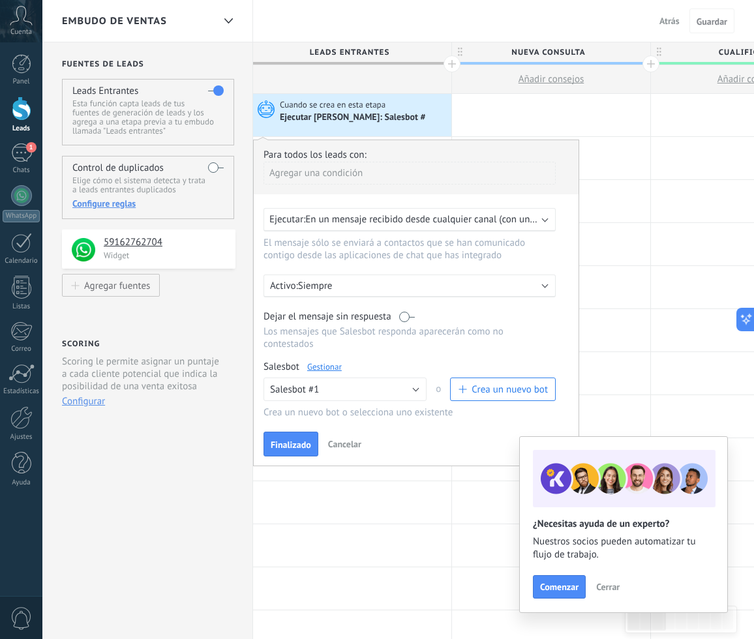
click at [418, 219] on span "En un mensaje recibido desde cualquier canal (con una pausa de Un día)" at bounding box center [455, 219] width 301 height 12
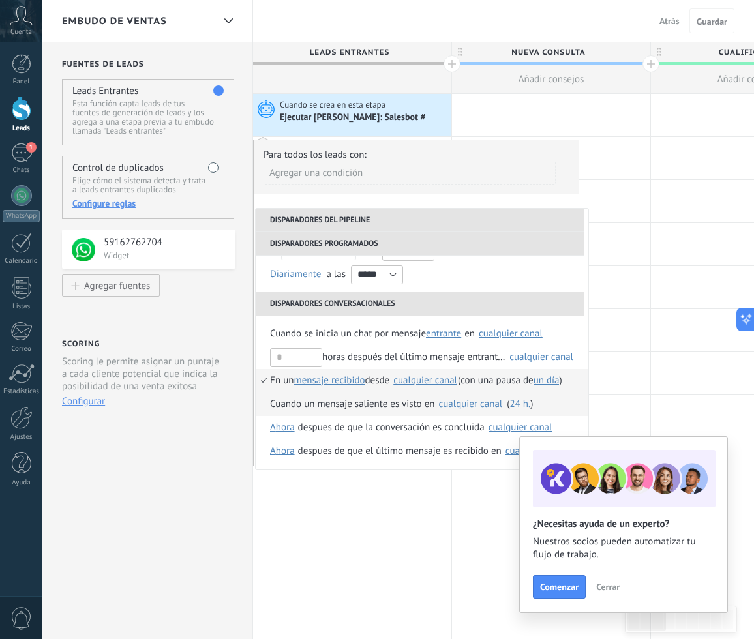
scroll to position [83, 0]
click at [431, 380] on div "cualquier canal" at bounding box center [425, 381] width 64 height 10
click at [349, 400] on div "Cuando un mensaje saliente es visto en" at bounding box center [352, 404] width 164 height 23
click at [397, 384] on div "Ninguno 59162762704 cualquier canal" at bounding box center [423, 382] width 68 height 12
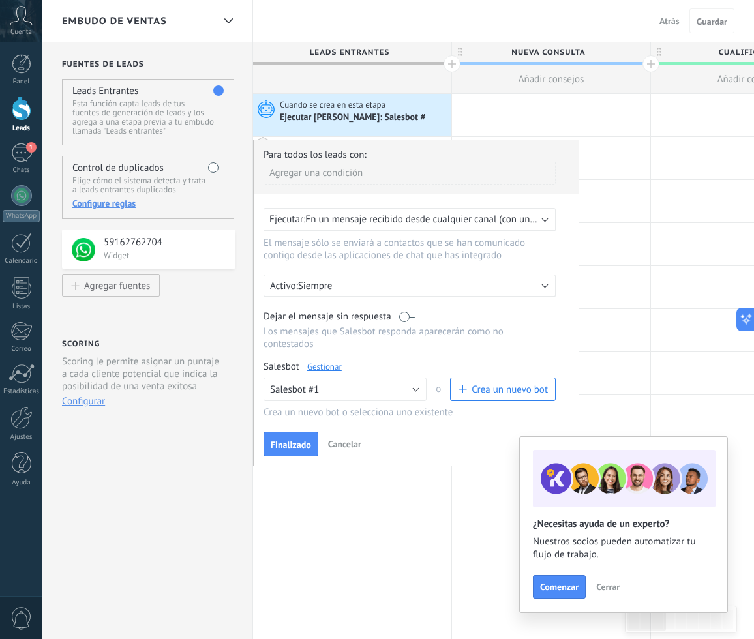
click at [440, 220] on span "En un mensaje recibido desde cualquier canal (con una pausa de Un día)" at bounding box center [455, 219] width 301 height 12
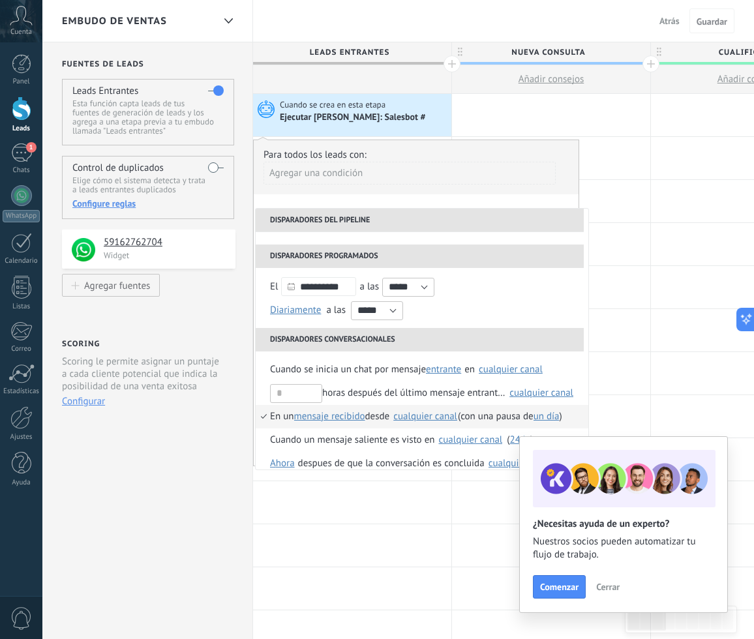
click at [436, 419] on div "cualquier canal" at bounding box center [425, 417] width 64 height 10
click at [453, 189] on div "Agregar una condición" at bounding box center [410, 178] width 292 height 33
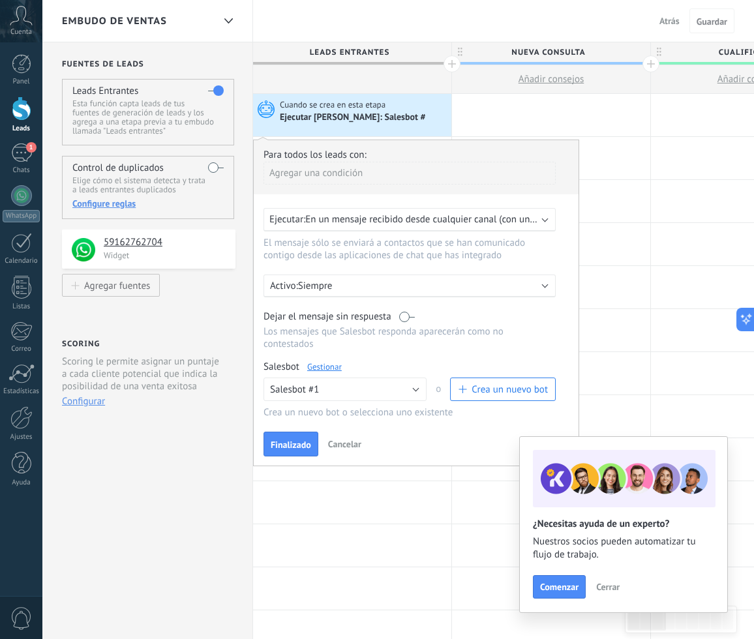
click at [308, 430] on div "Para todos los leads con: [PERSON_NAME] una condición Ejecutar: En un mensaje r…" at bounding box center [416, 303] width 326 height 327
click at [308, 437] on button "Finalizado" at bounding box center [291, 444] width 55 height 25
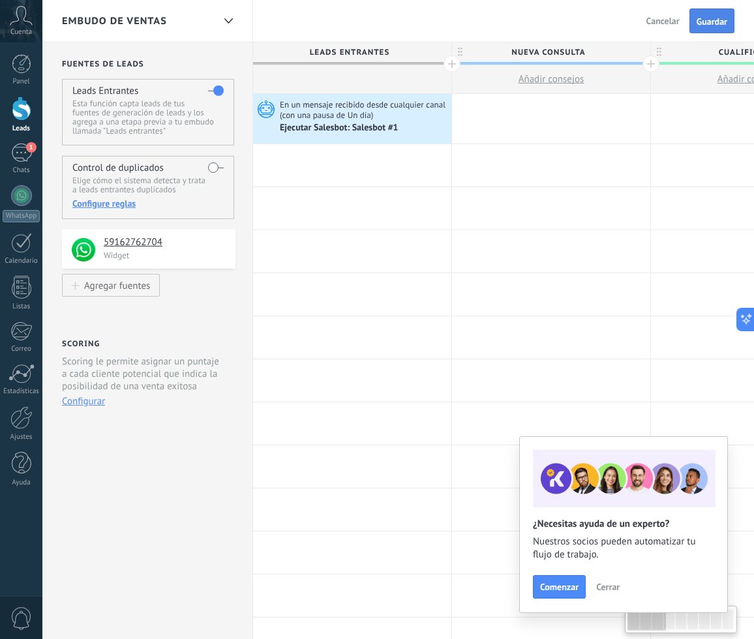
click at [715, 18] on span "Guardar" at bounding box center [712, 21] width 31 height 9
click at [353, 128] on div "Ejecutar Salesbot: Salesbot #1" at bounding box center [340, 129] width 121 height 12
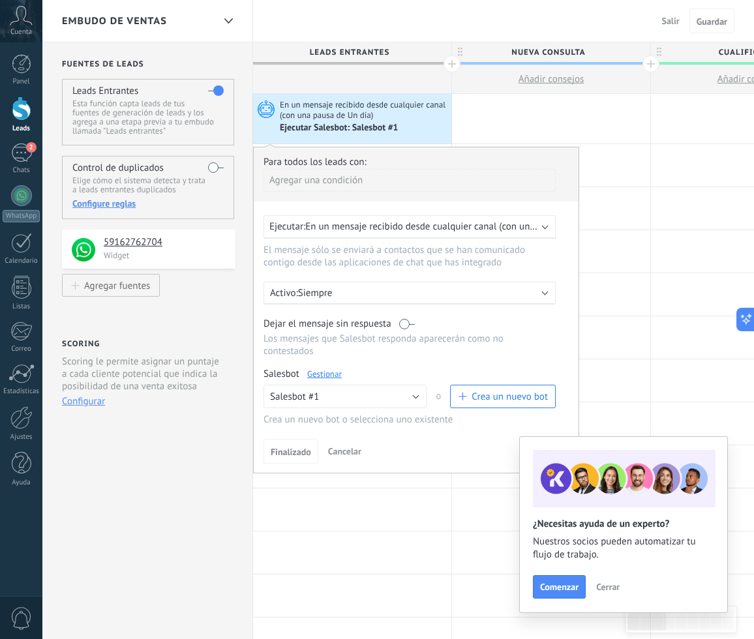
click at [328, 373] on link "Gestionar" at bounding box center [324, 374] width 35 height 11
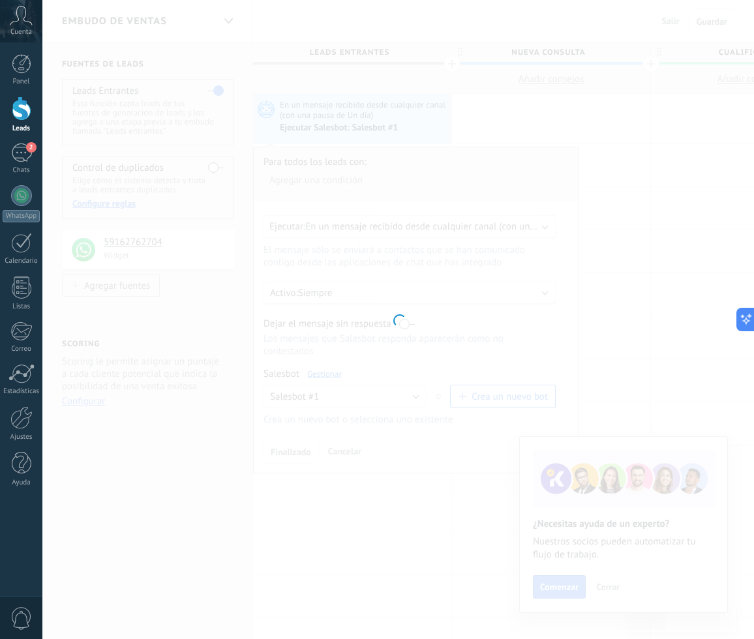
type input "**********"
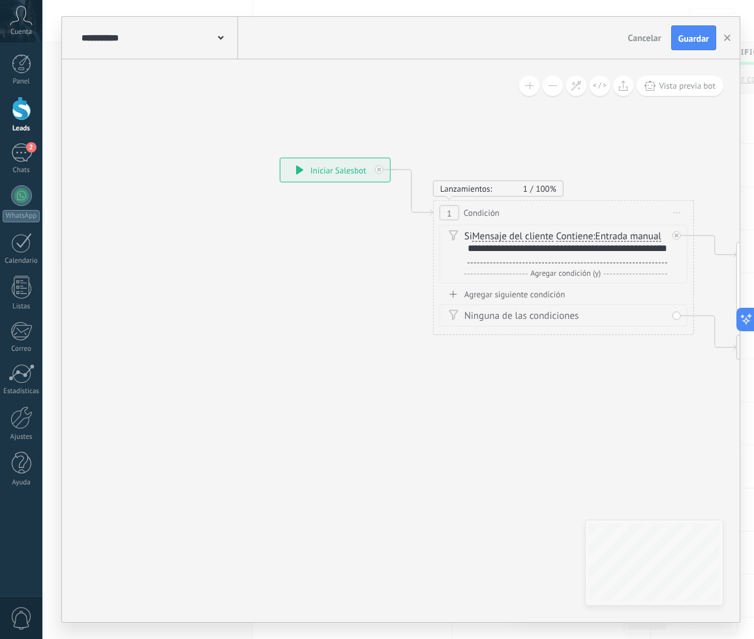
drag, startPoint x: 328, startPoint y: 373, endPoint x: 168, endPoint y: 373, distance: 160.5
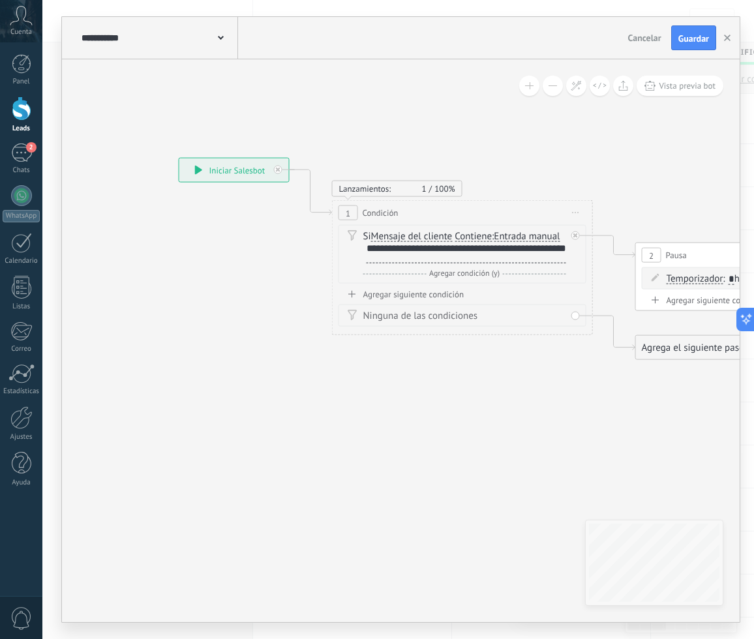
click at [434, 296] on div "Agregar siguiente condición" at bounding box center [463, 294] width 248 height 11
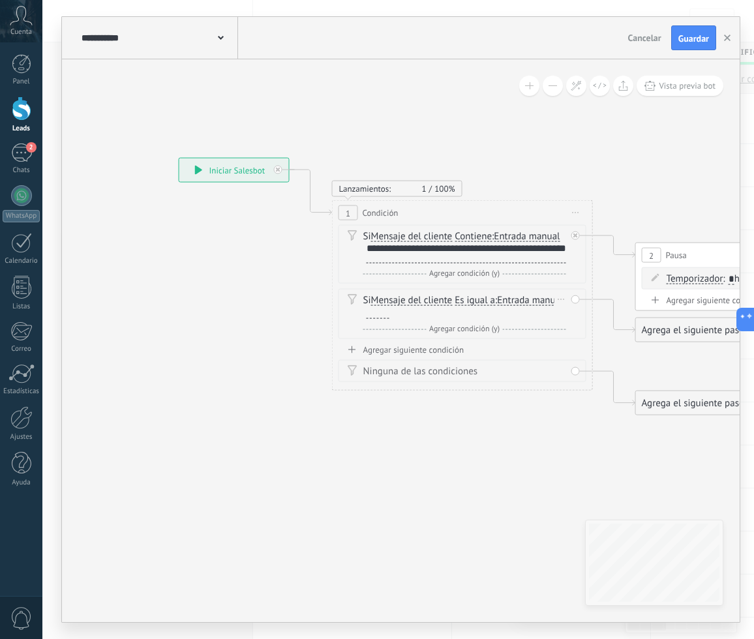
click at [474, 303] on span "Es igual a" at bounding box center [475, 300] width 40 height 10
click at [474, 303] on button "Es igual a" at bounding box center [529, 300] width 163 height 23
click at [487, 338] on li "Contiene" at bounding box center [521, 346] width 162 height 23
click at [402, 316] on div "Si Mensaje del cliente Mensaje del cliente Emoción de la conversación Comentari…" at bounding box center [464, 307] width 203 height 26
click at [390, 315] on div "Si Mensaje del cliente Mensaje del cliente Emoción de la conversación Comentari…" at bounding box center [464, 307] width 203 height 26
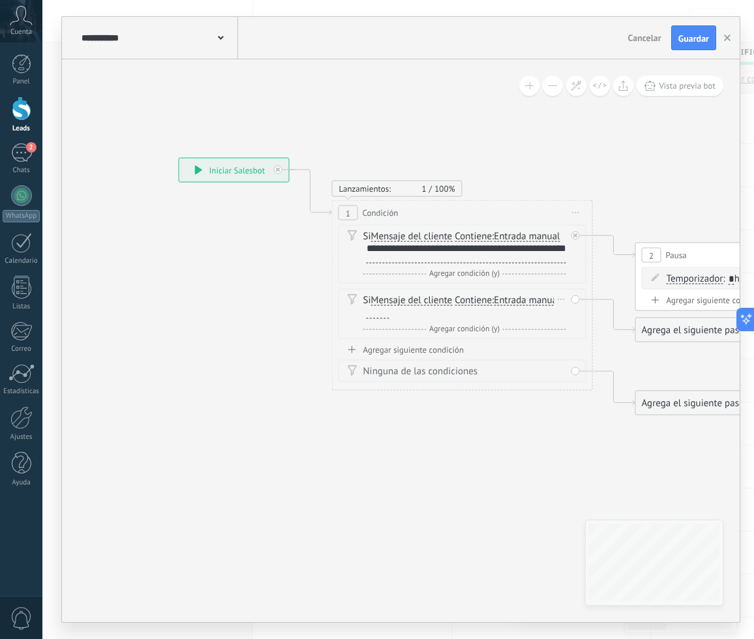
click at [378, 312] on div at bounding box center [378, 314] width 23 height 10
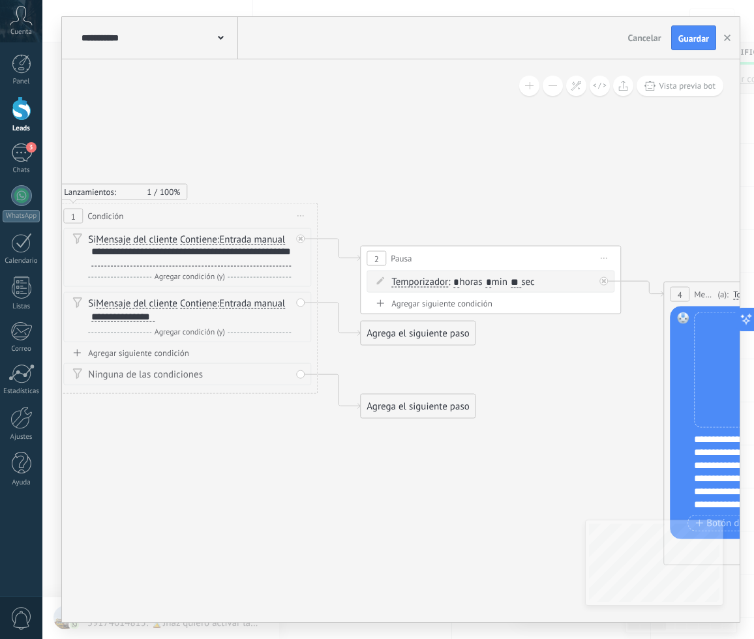
drag, startPoint x: 268, startPoint y: 474, endPoint x: -35, endPoint y: 478, distance: 302.7
click at [0, 478] on html ".abccls-1,.abccls-2{fill-rule:evenodd}.abccls-2{fill:#fff} .abfcls-1{fill:none}…" at bounding box center [377, 319] width 754 height 639
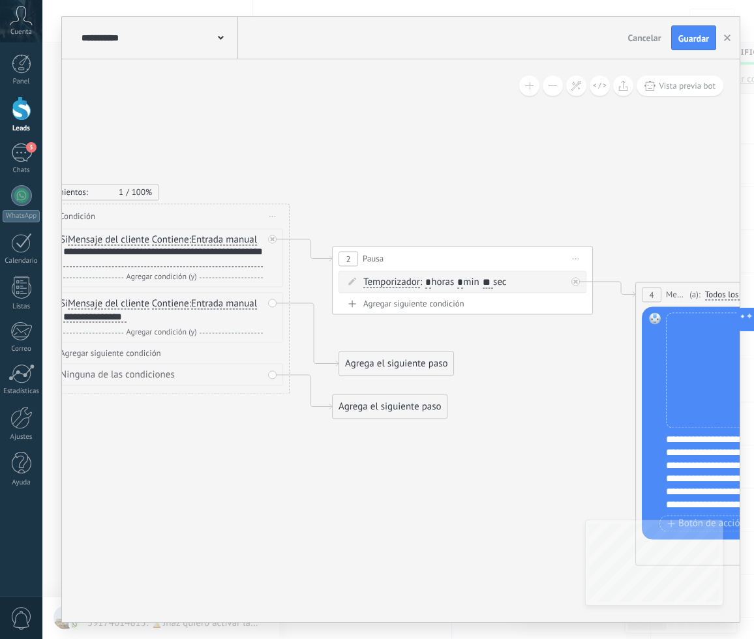
drag, startPoint x: 391, startPoint y: 340, endPoint x: 398, endPoint y: 374, distance: 34.7
click at [398, 374] on div "Agrega el siguiente paso" at bounding box center [396, 364] width 114 height 22
drag, startPoint x: 397, startPoint y: 401, endPoint x: 389, endPoint y: 447, distance: 47.1
click at [387, 417] on div "Agrega el siguiente paso" at bounding box center [390, 407] width 114 height 22
click at [427, 357] on icon at bounding box center [689, 402] width 2280 height 1135
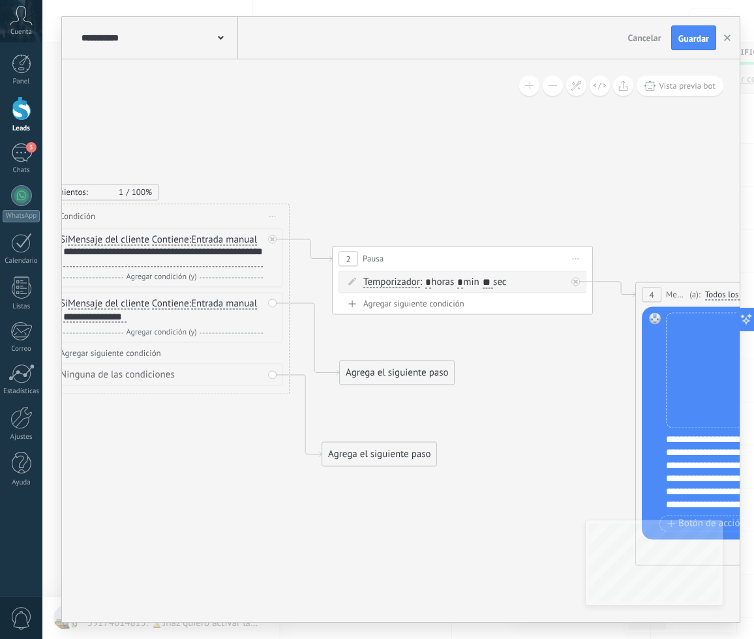
drag, startPoint x: 423, startPoint y: 373, endPoint x: 415, endPoint y: 382, distance: 12.0
click at [423, 373] on div "Agrega el siguiente paso" at bounding box center [397, 373] width 114 height 22
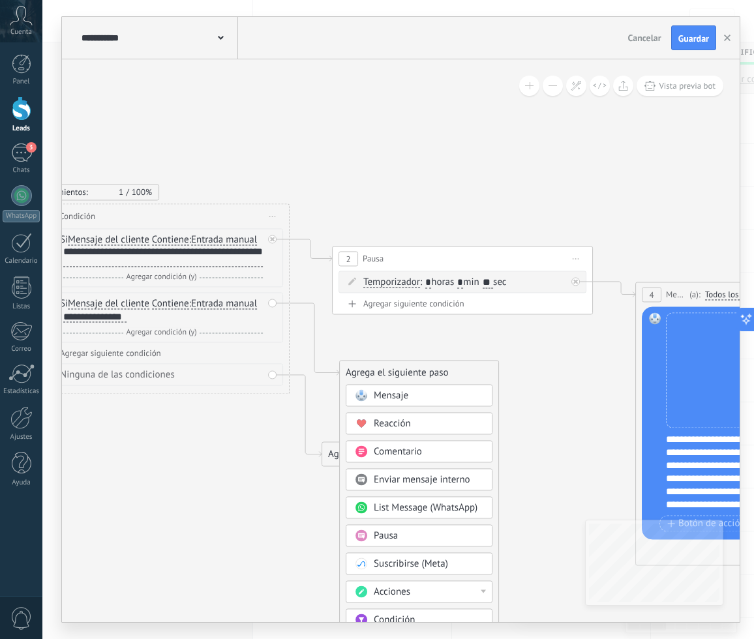
click at [411, 532] on div "Pausa" at bounding box center [429, 536] width 110 height 13
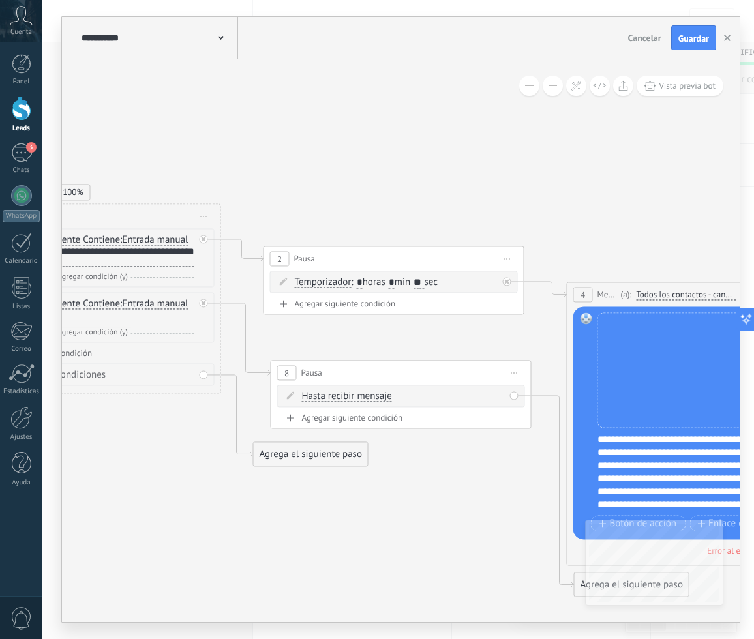
click at [365, 405] on div "Hasta recibir mensaje Hasta recibir mensaje Temporizador Excepto horas laborale…" at bounding box center [401, 396] width 248 height 22
click at [367, 396] on span "Hasta recibir mensaje" at bounding box center [347, 396] width 90 height 10
click at [367, 396] on button "Hasta recibir mensaje" at bounding box center [376, 396] width 163 height 23
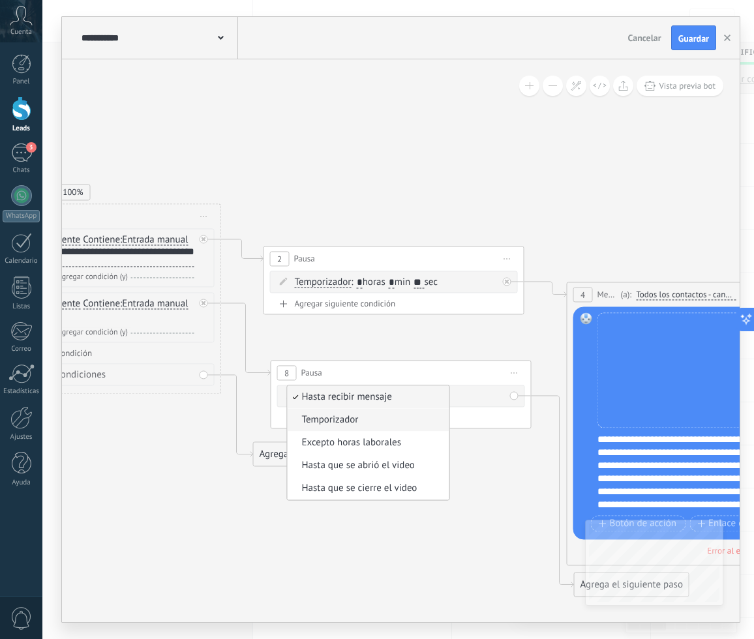
click at [361, 429] on li "Temporizador" at bounding box center [369, 419] width 162 height 23
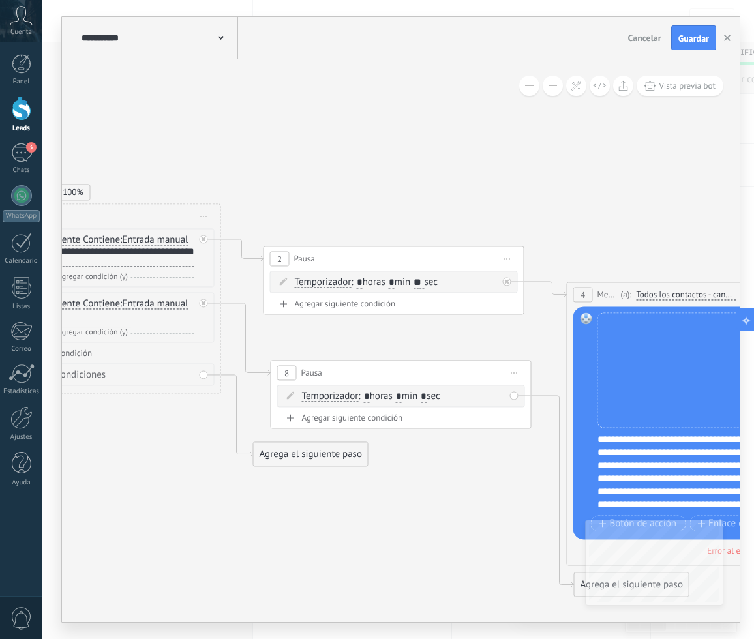
click at [409, 395] on span ": * horas * min * sec" at bounding box center [399, 396] width 82 height 12
click at [402, 396] on input "*" at bounding box center [399, 397] width 6 height 10
type input "*"
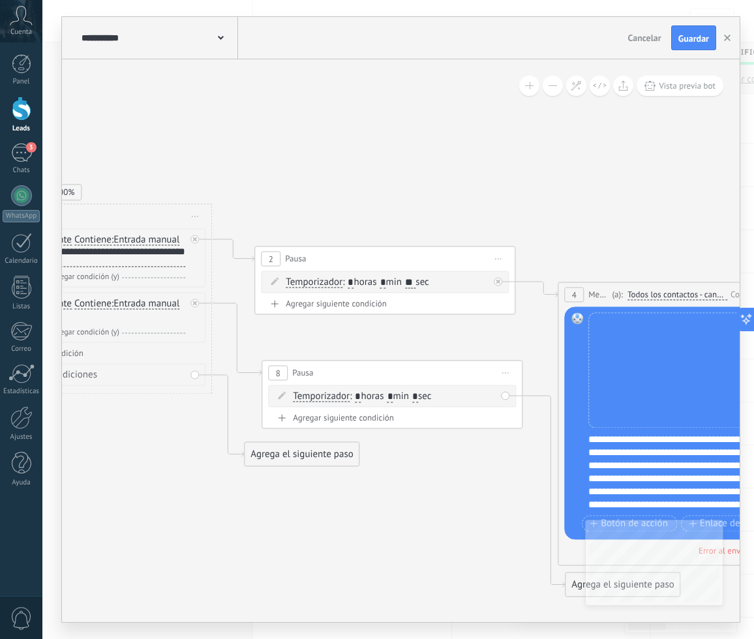
type input "*"
click at [418, 397] on input "*" at bounding box center [415, 397] width 6 height 10
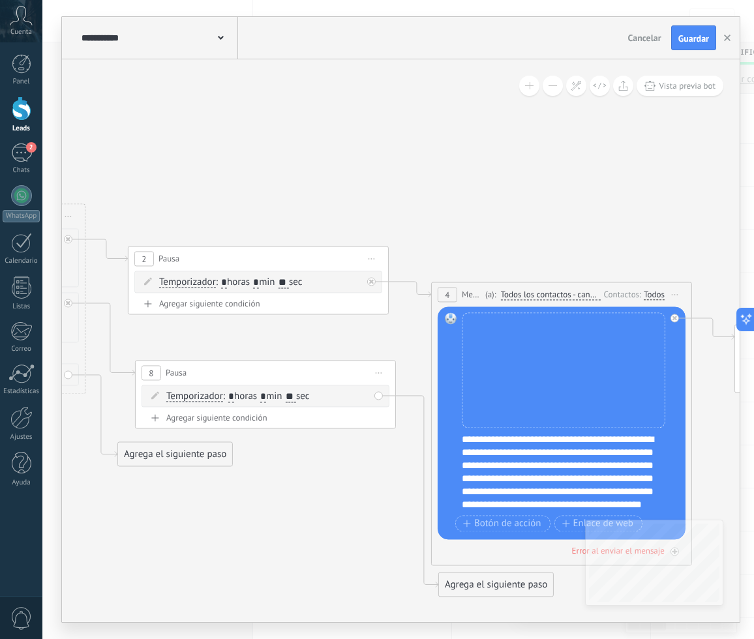
type input "**"
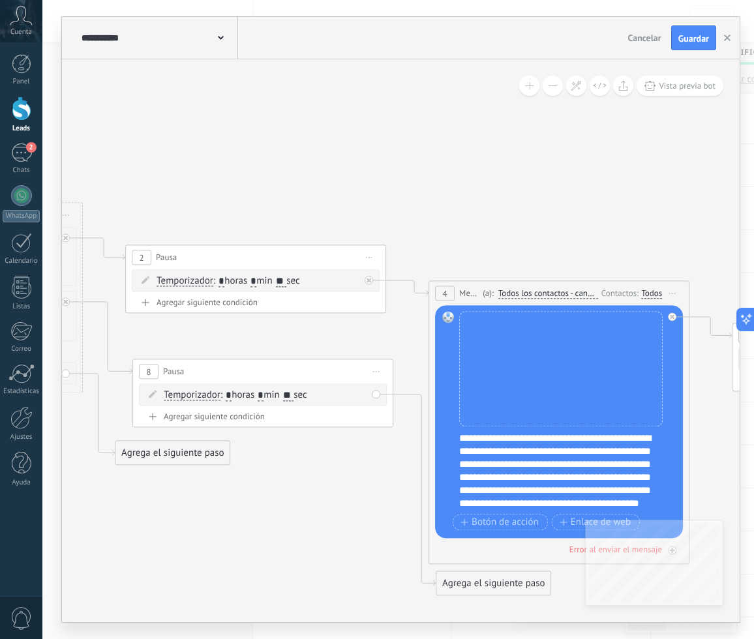
drag, startPoint x: 363, startPoint y: 530, endPoint x: 181, endPoint y: 453, distance: 196.7
click at [181, 453] on icon at bounding box center [483, 401] width 2280 height 1135
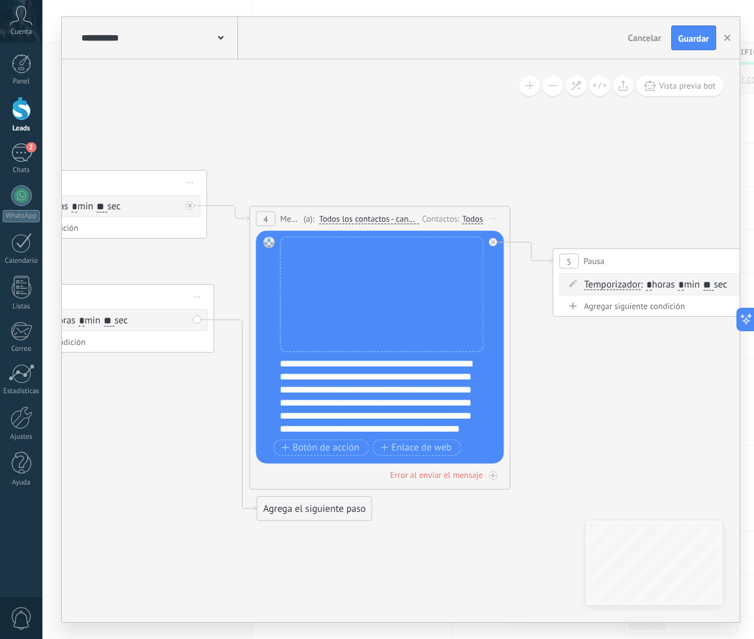
click at [312, 504] on div "Agrega el siguiente paso" at bounding box center [314, 509] width 114 height 22
click at [396, 528] on div "Mensaje" at bounding box center [346, 532] width 110 height 13
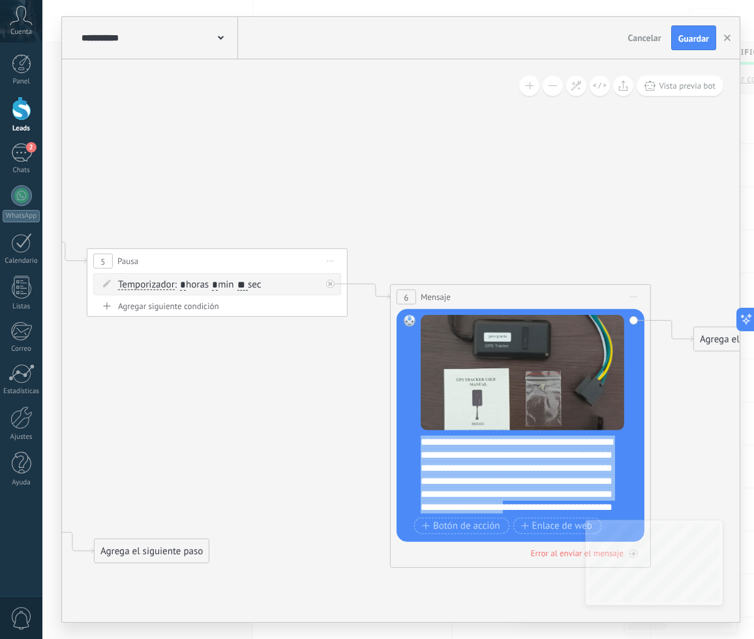
drag, startPoint x: 591, startPoint y: 499, endPoint x: 420, endPoint y: 437, distance: 181.8
click at [421, 437] on div "**********" at bounding box center [529, 475] width 217 height 78
click at [421, 438] on div "**********" at bounding box center [529, 475] width 217 height 78
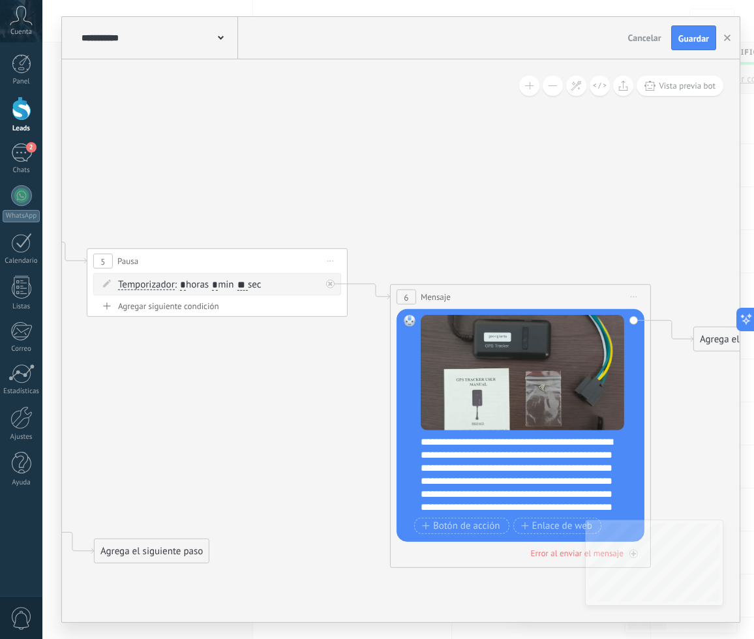
drag, startPoint x: 419, startPoint y: 440, endPoint x: 461, endPoint y: 448, distance: 42.5
click at [461, 448] on div "Reemplazar Quitar Convertir a mensaje de voz Arrastre la imagen aquí para adjun…" at bounding box center [521, 425] width 248 height 233
drag, startPoint x: 419, startPoint y: 442, endPoint x: 585, endPoint y: 501, distance: 176.6
click at [585, 501] on div "Reemplazar Quitar Convertir a mensaje de voz Arrastre la imagen aquí para adjun…" at bounding box center [521, 425] width 248 height 233
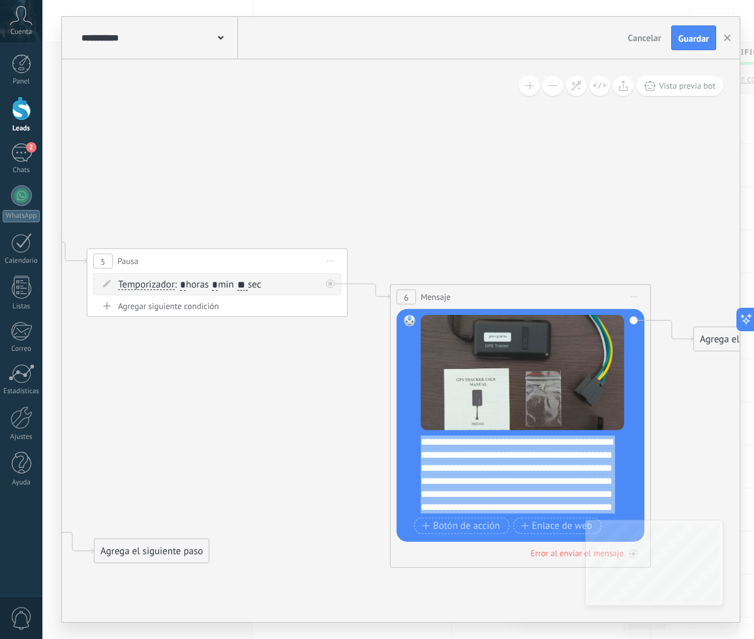
drag, startPoint x: 542, startPoint y: 479, endPoint x: 409, endPoint y: 421, distance: 145.2
click at [409, 421] on div "Reemplazar Quitar Convertir a mensaje de voz Arrastre la imagen aquí para adjun…" at bounding box center [521, 425] width 248 height 233
copy div "**********"
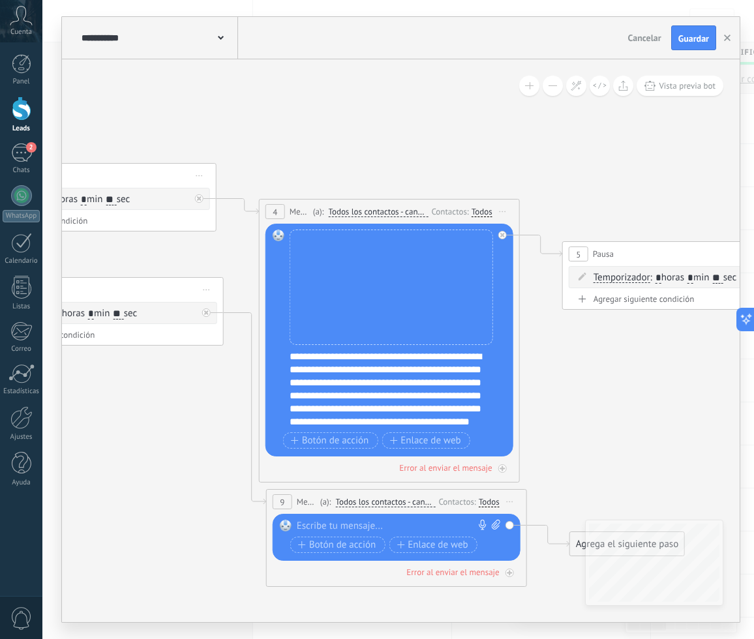
click at [380, 515] on div "Reemplazar Quitar Convertir a mensaje de voz Arrastre la imagen aquí para adjun…" at bounding box center [397, 537] width 248 height 47
click at [370, 525] on div at bounding box center [394, 526] width 194 height 13
paste div
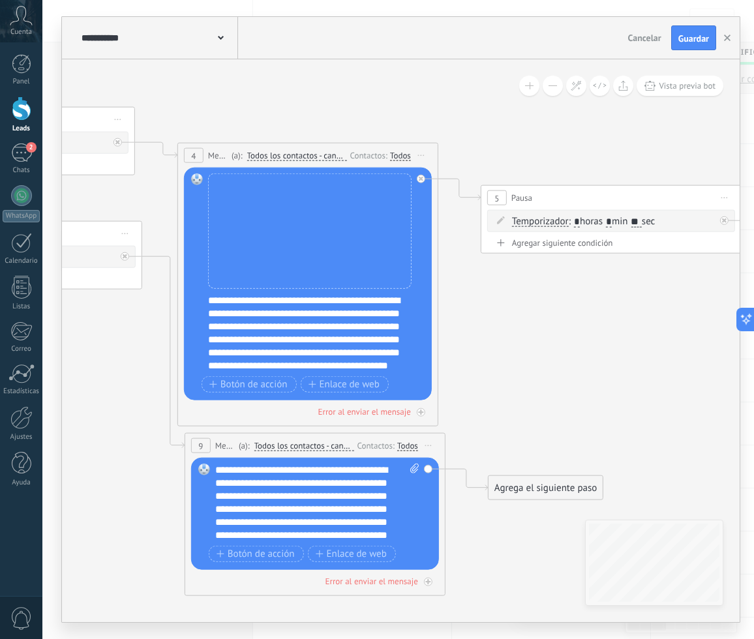
drag, startPoint x: 543, startPoint y: 560, endPoint x: 462, endPoint y: 504, distance: 99.0
click at [462, 504] on icon at bounding box center [287, 276] width 2393 height 1161
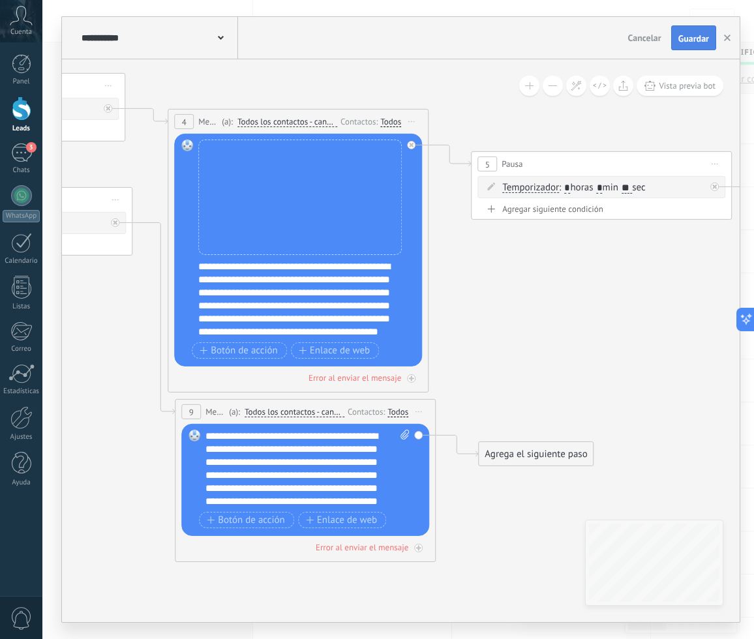
click at [706, 32] on button "Guardar" at bounding box center [693, 37] width 45 height 25
click at [728, 42] on button "button" at bounding box center [727, 37] width 20 height 25
